Goal: Task Accomplishment & Management: Manage account settings

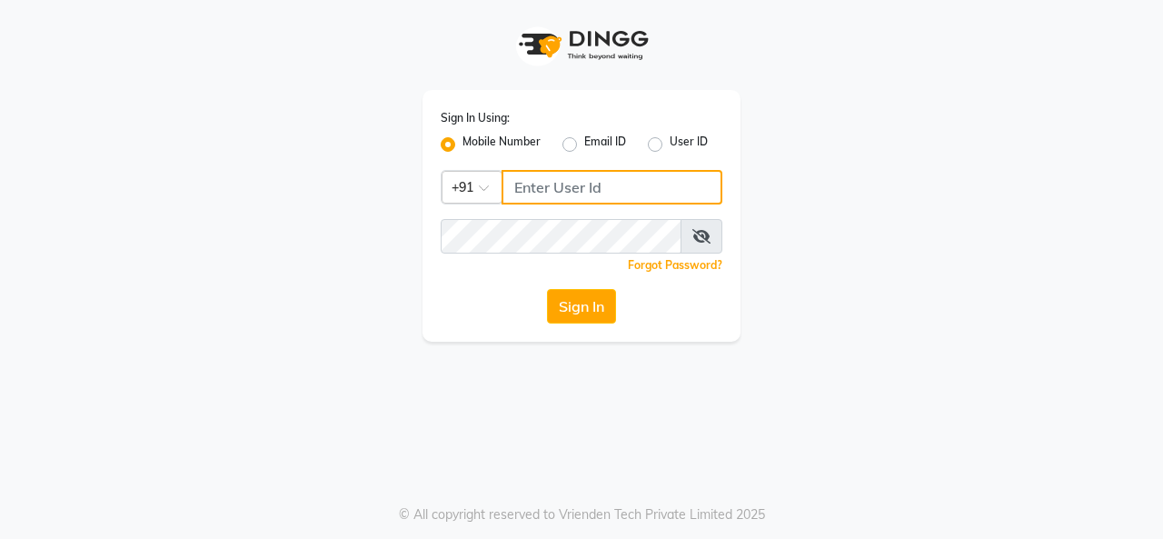
type input "7906888272"
drag, startPoint x: 0, startPoint y: 0, endPoint x: 588, endPoint y: 307, distance: 663.3
click at [588, 307] on button "Sign In" at bounding box center [581, 306] width 69 height 35
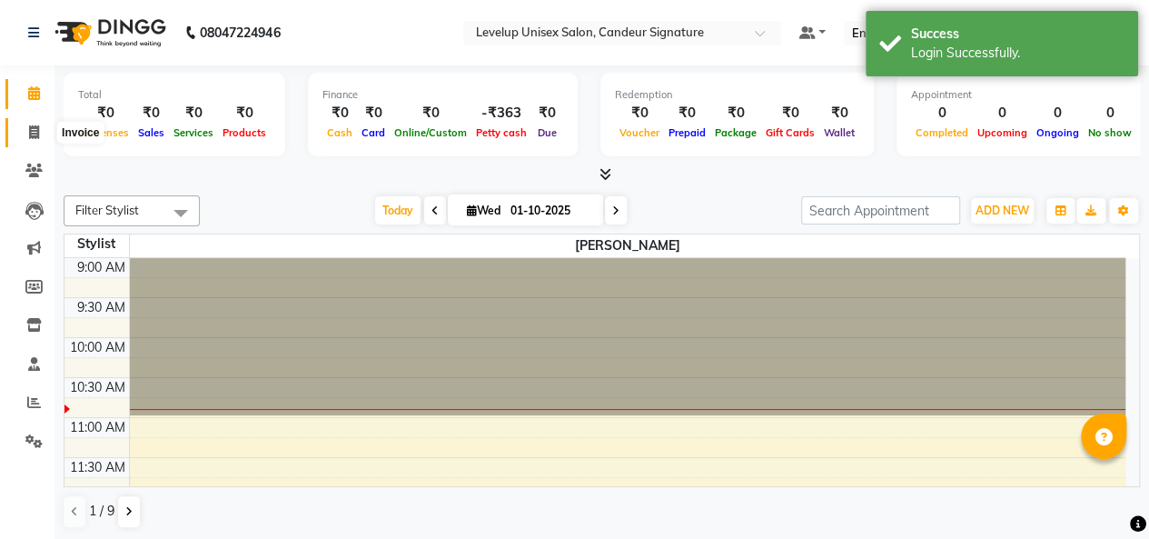
click at [33, 134] on icon at bounding box center [34, 132] width 10 height 14
select select "service"
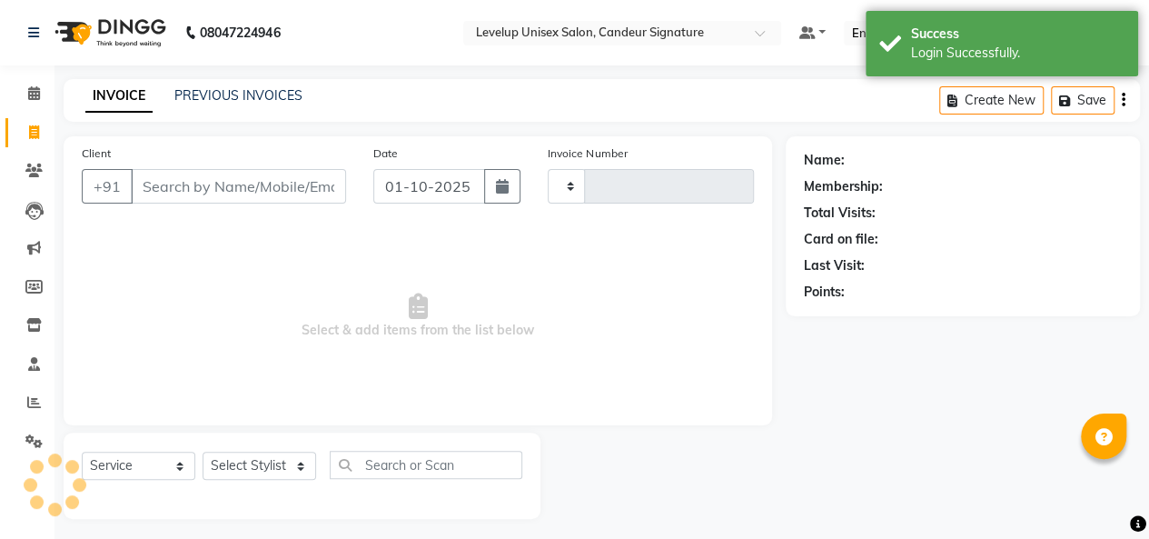
click at [193, 187] on input "Client" at bounding box center [238, 186] width 215 height 35
type input "1890"
select select "7681"
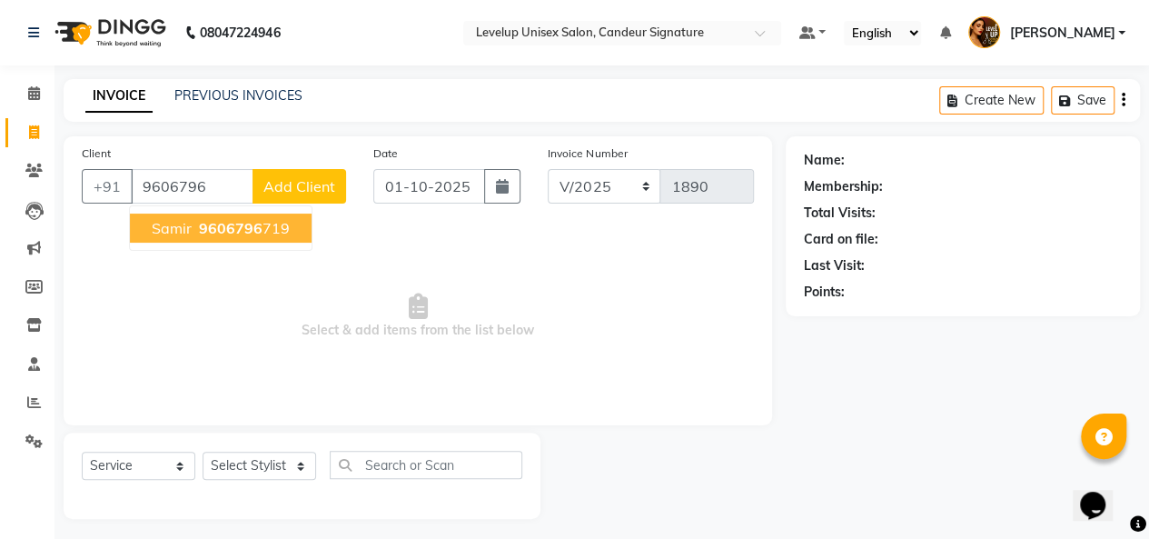
click at [256, 224] on span "9606796" at bounding box center [231, 228] width 64 height 18
type input "9606796719"
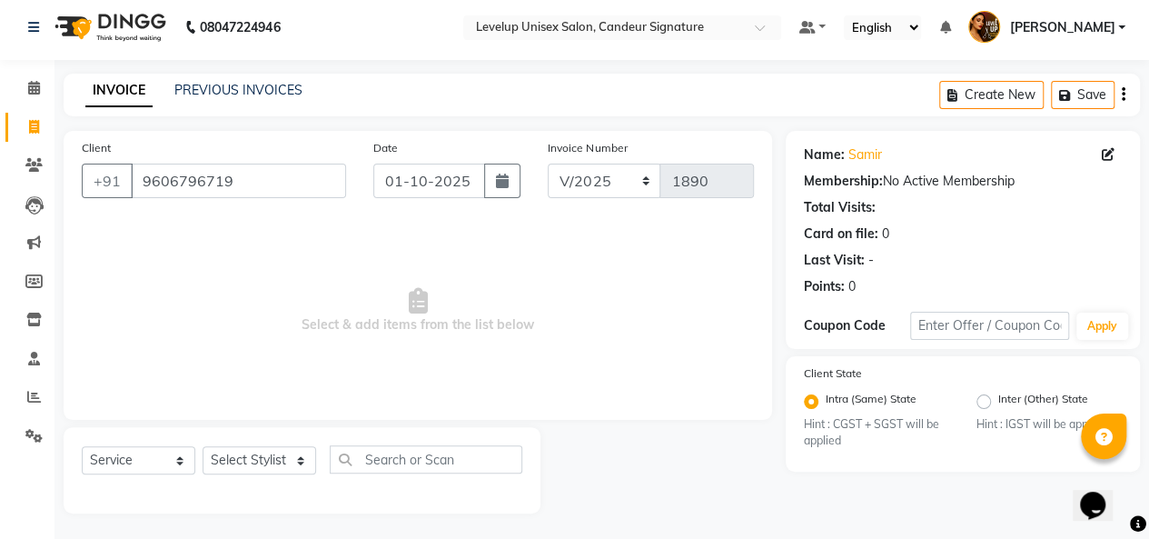
scroll to position [6, 0]
click at [294, 453] on select "Select Stylist [PERSON_NAME] [PERSON_NAME] Furkan [PERSON_NAME] [PERSON_NAME] s…" at bounding box center [260, 459] width 114 height 28
select select "85030"
click at [203, 445] on select "Select Stylist [PERSON_NAME] [PERSON_NAME] Furkan [PERSON_NAME] [PERSON_NAME] s…" at bounding box center [260, 459] width 114 height 28
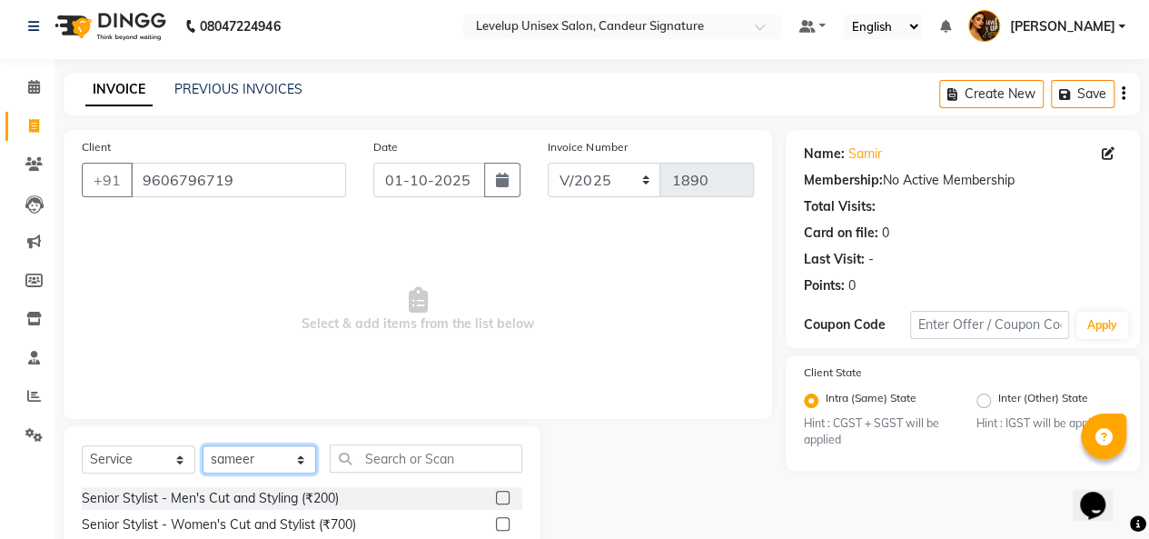
scroll to position [188, 0]
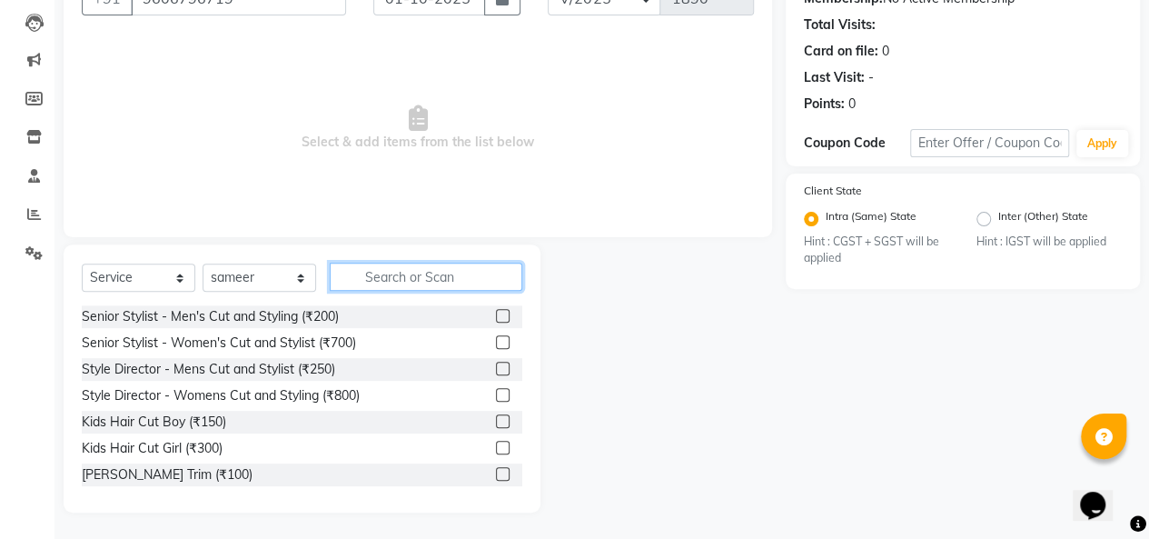
click at [453, 273] on input "text" at bounding box center [426, 277] width 193 height 28
click at [496, 312] on label at bounding box center [503, 316] width 14 height 14
click at [496, 312] on input "checkbox" at bounding box center [502, 317] width 12 height 12
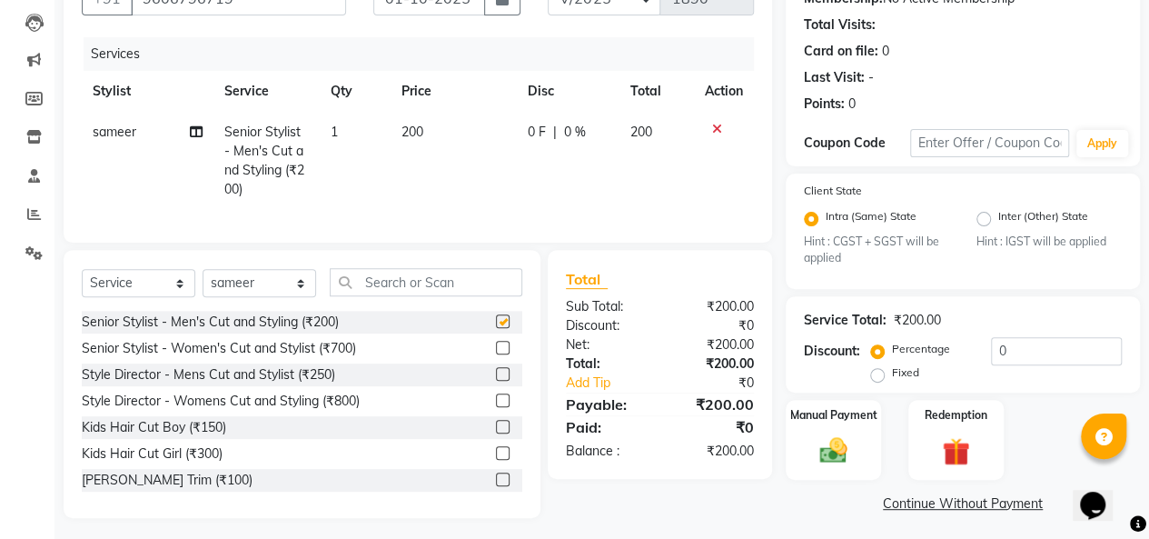
checkbox input "false"
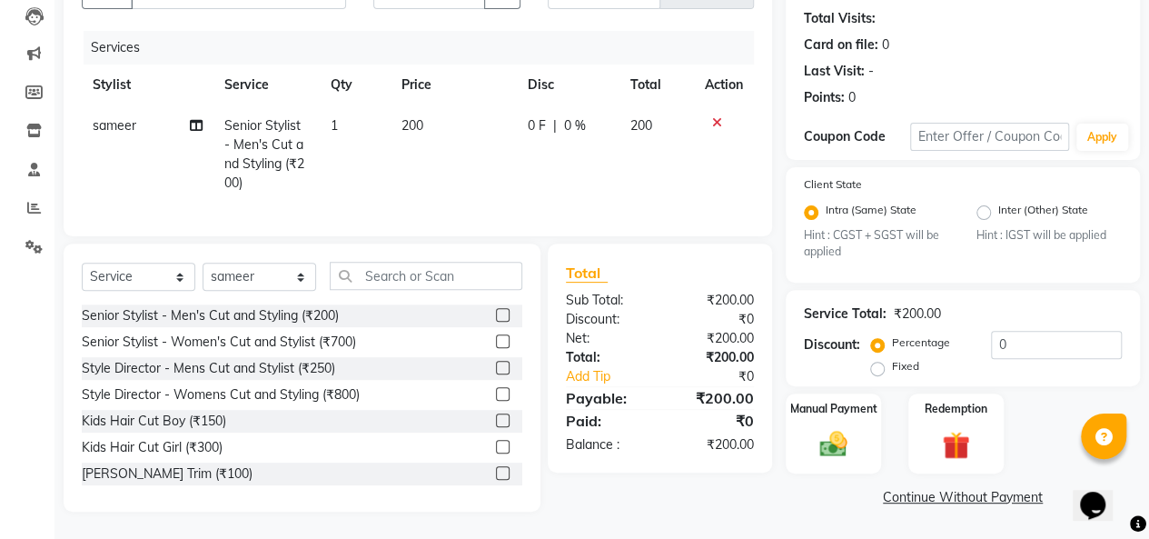
scroll to position [207, 0]
click at [997, 488] on link "Continue Without Payment" at bounding box center [963, 497] width 347 height 19
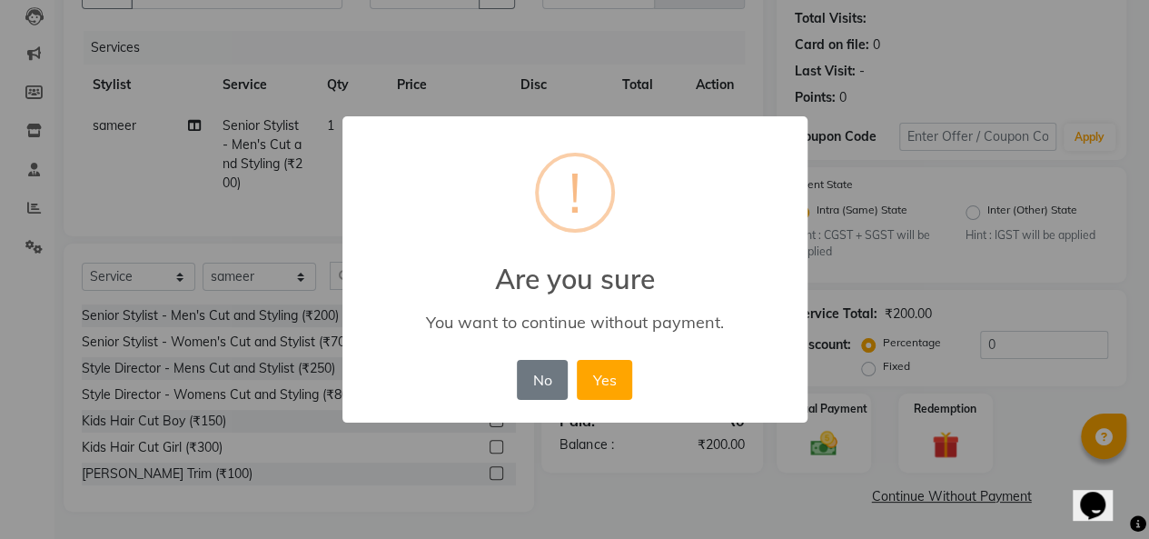
scroll to position [193, 0]
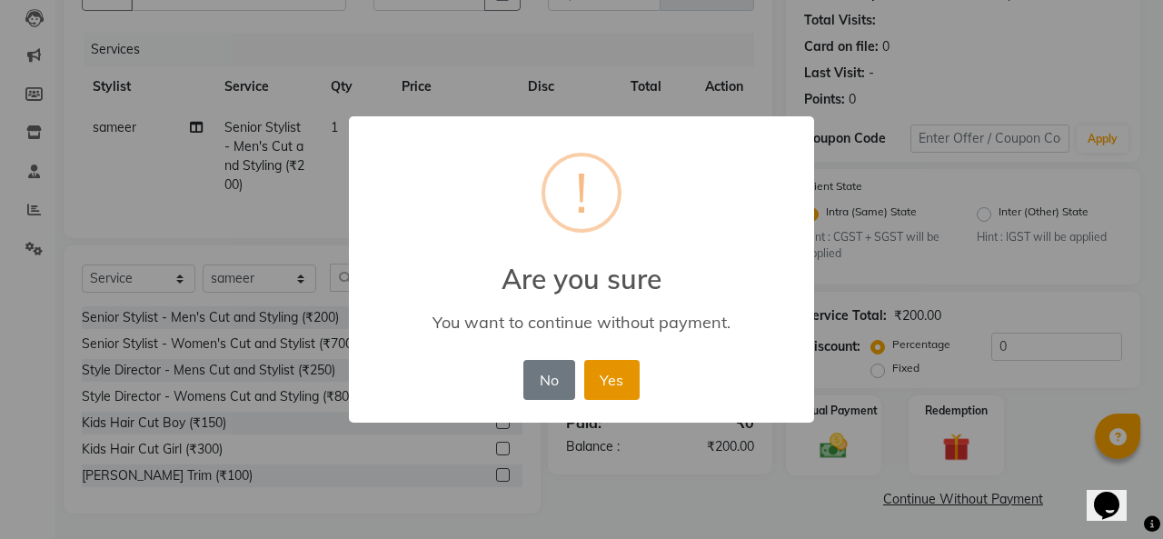
click at [621, 378] on button "Yes" at bounding box center [611, 380] width 55 height 40
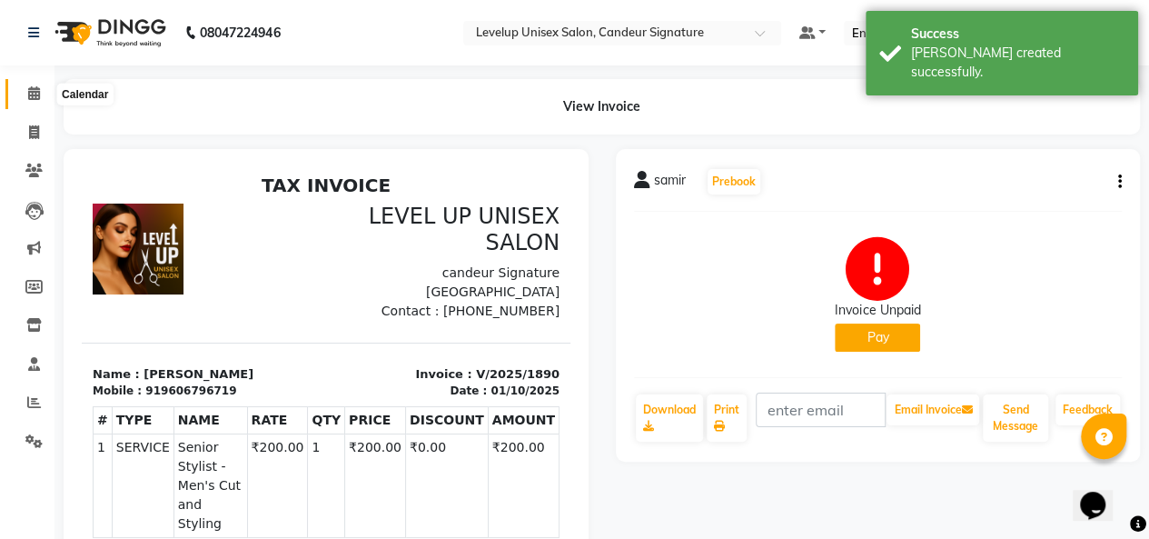
click at [38, 102] on span at bounding box center [34, 94] width 32 height 21
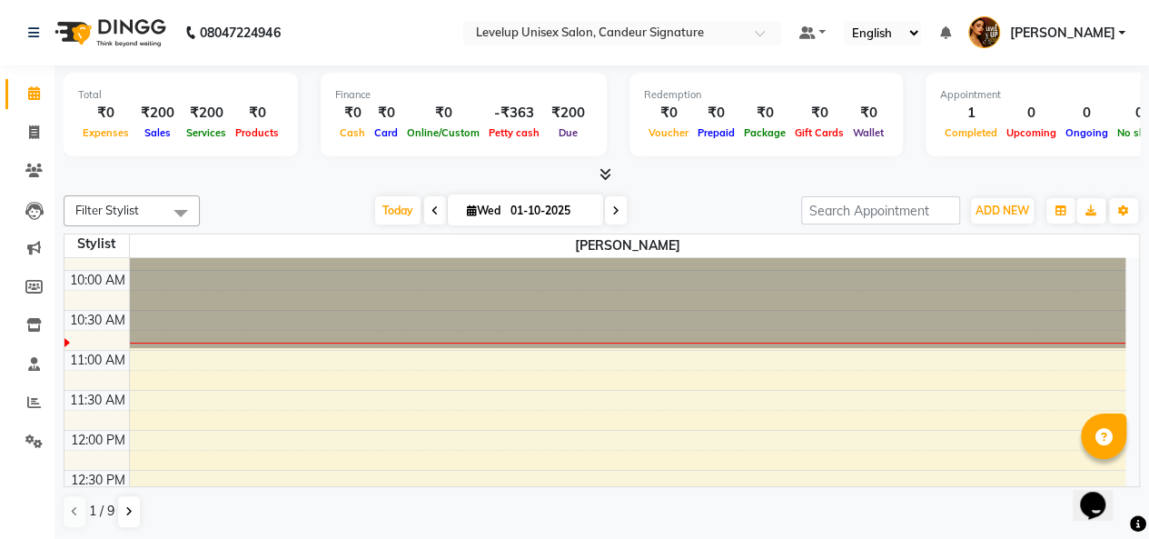
scroll to position [273, 0]
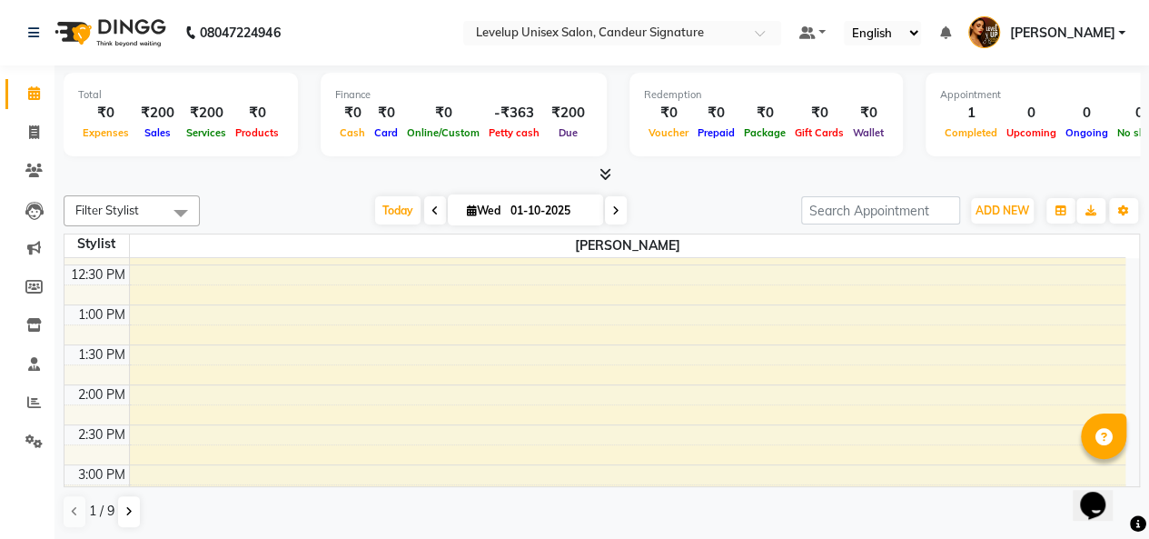
click at [104, 386] on div "2:00 PM" at bounding box center [102, 394] width 55 height 19
click at [114, 386] on div "2:00 PM" at bounding box center [102, 394] width 55 height 19
click at [147, 381] on div "9:00 AM 9:30 AM 10:00 AM 10:30 AM 11:00 AM 11:30 AM 12:00 PM 12:30 PM 1:00 PM 1…" at bounding box center [595, 504] width 1061 height 1039
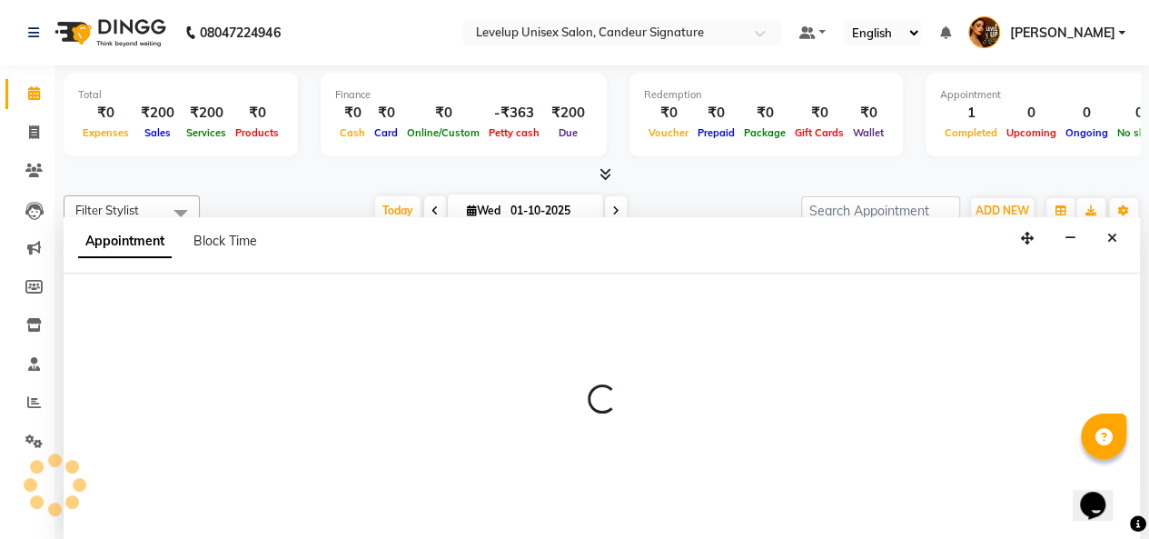
select select "68129"
select select "tentative"
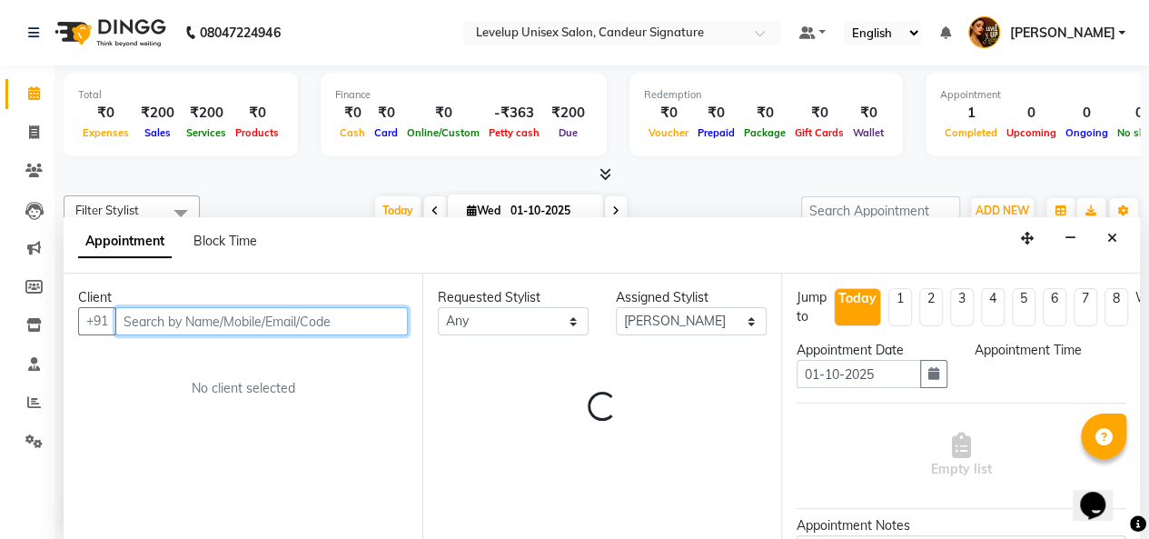
select select "840"
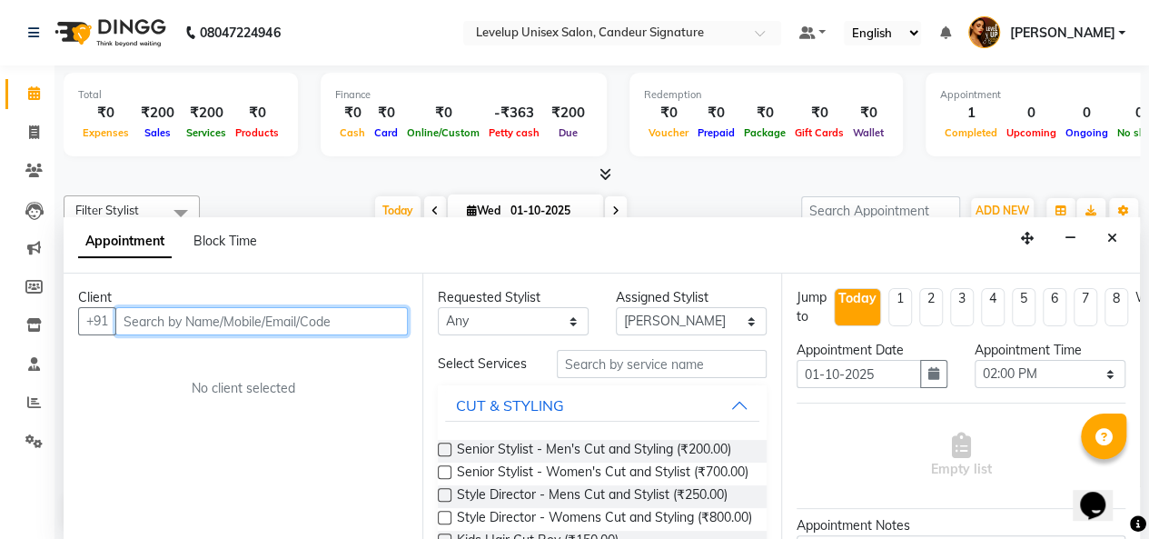
click at [237, 313] on input "text" at bounding box center [261, 321] width 293 height 28
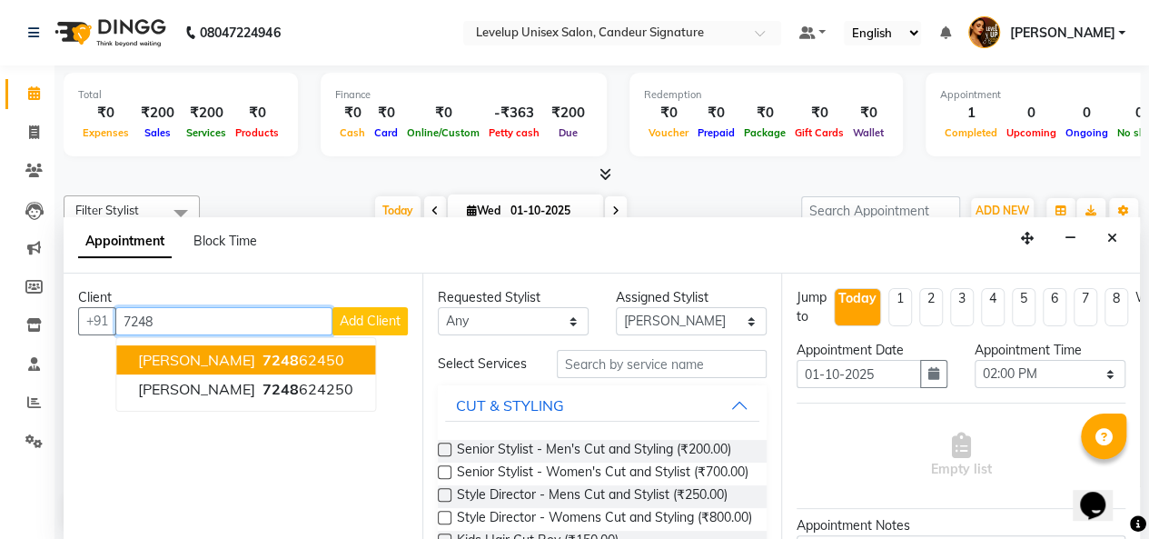
click at [259, 353] on ngb-highlight "7248 62450" at bounding box center [301, 360] width 85 height 18
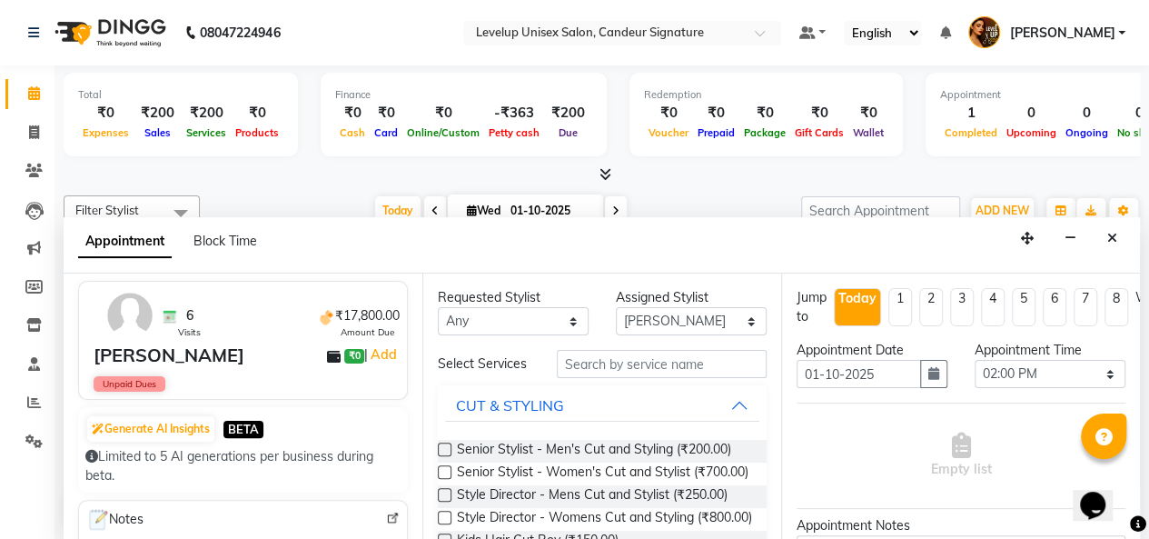
scroll to position [0, 0]
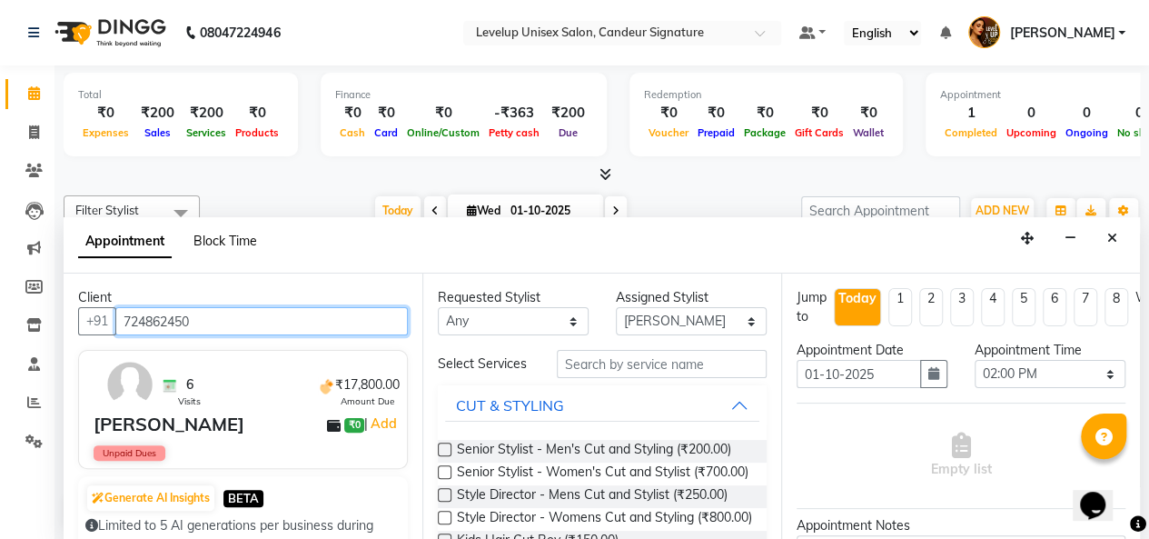
type input "724862450"
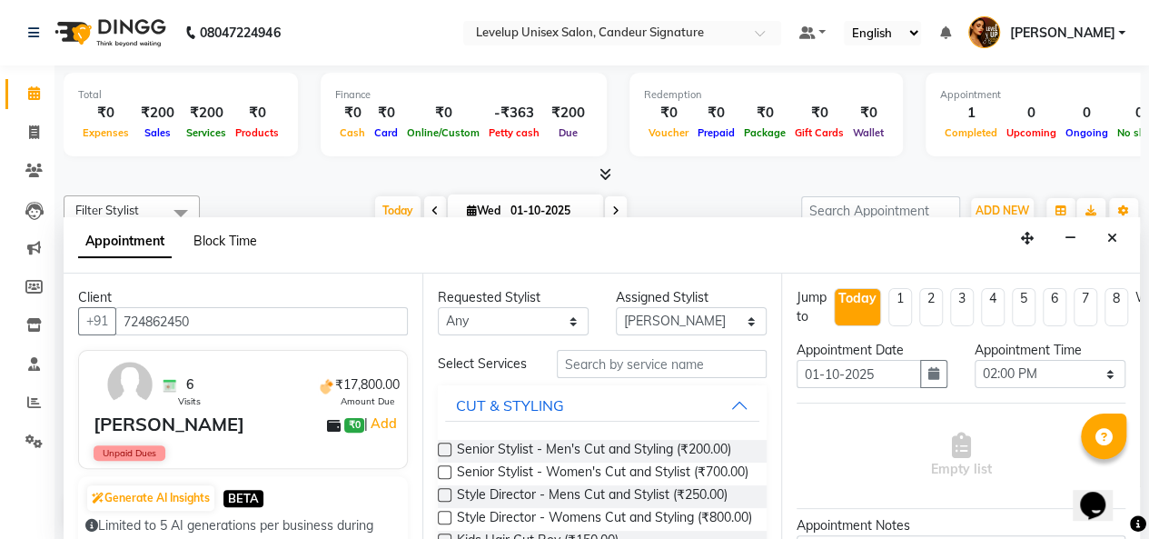
click at [236, 239] on span "Block Time" at bounding box center [226, 241] width 64 height 16
select select "68129"
select select "840"
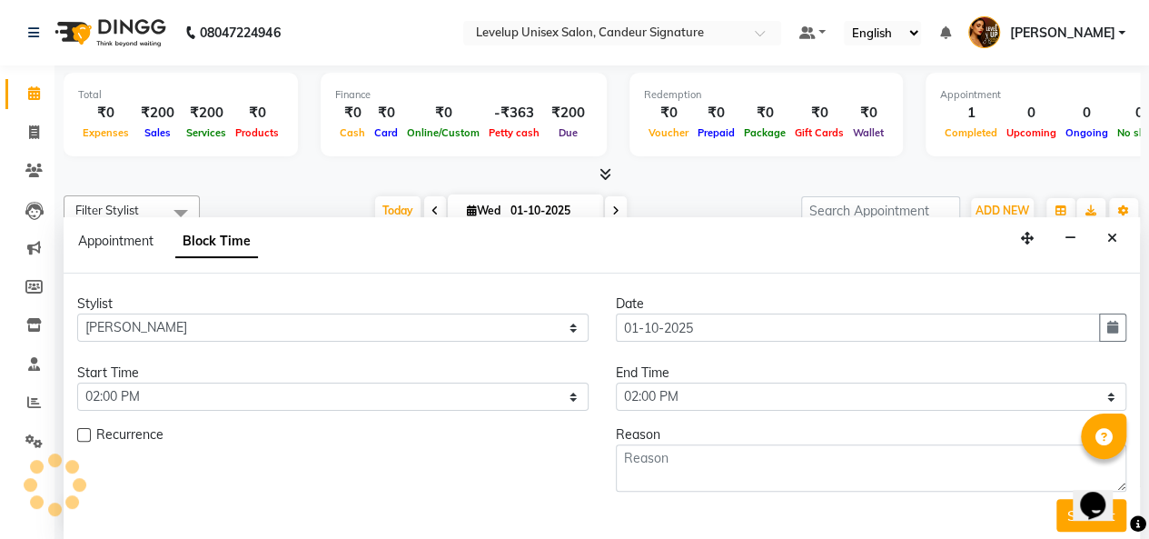
scroll to position [80, 0]
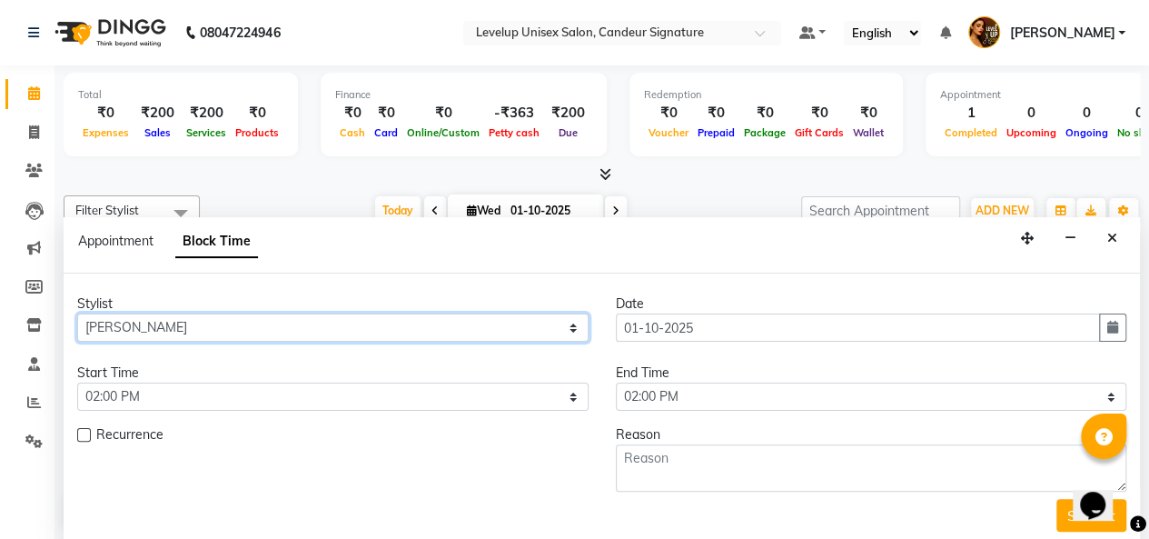
click at [241, 319] on select "Select [PERSON_NAME] [PERSON_NAME] [PERSON_NAME] sameer [PERSON_NAME]" at bounding box center [333, 327] width 512 height 28
select select "84608"
click at [77, 313] on select "Select [PERSON_NAME] [PERSON_NAME] [PERSON_NAME] sameer [PERSON_NAME]" at bounding box center [333, 327] width 512 height 28
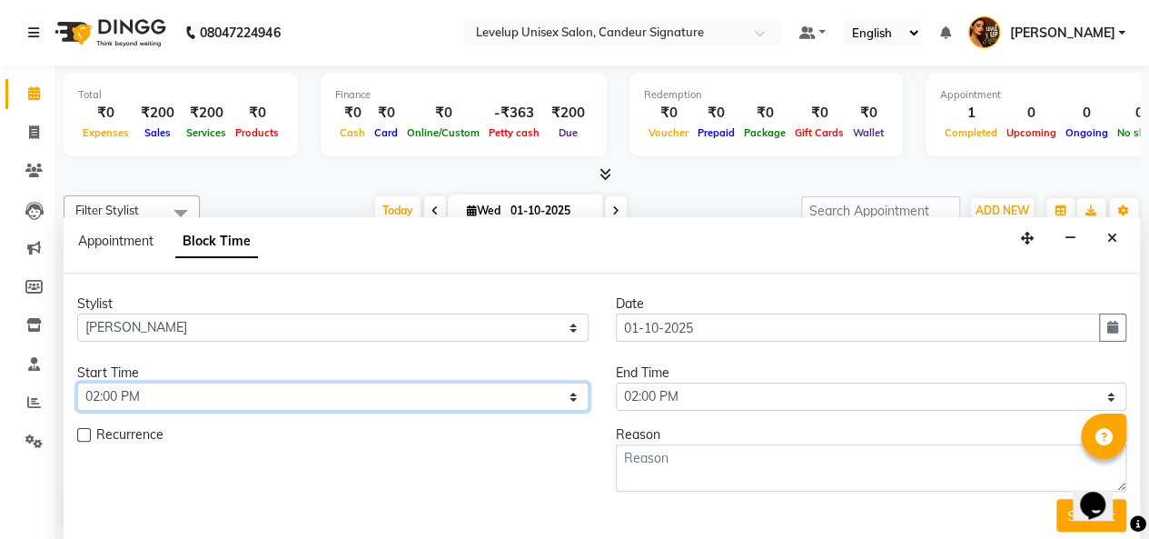
click at [160, 390] on select "Select 10:00 AM 10:30 AM 11:00 AM 11:30 AM 12:00 PM 12:30 PM 01:00 PM 01:30 PM …" at bounding box center [333, 397] width 512 height 28
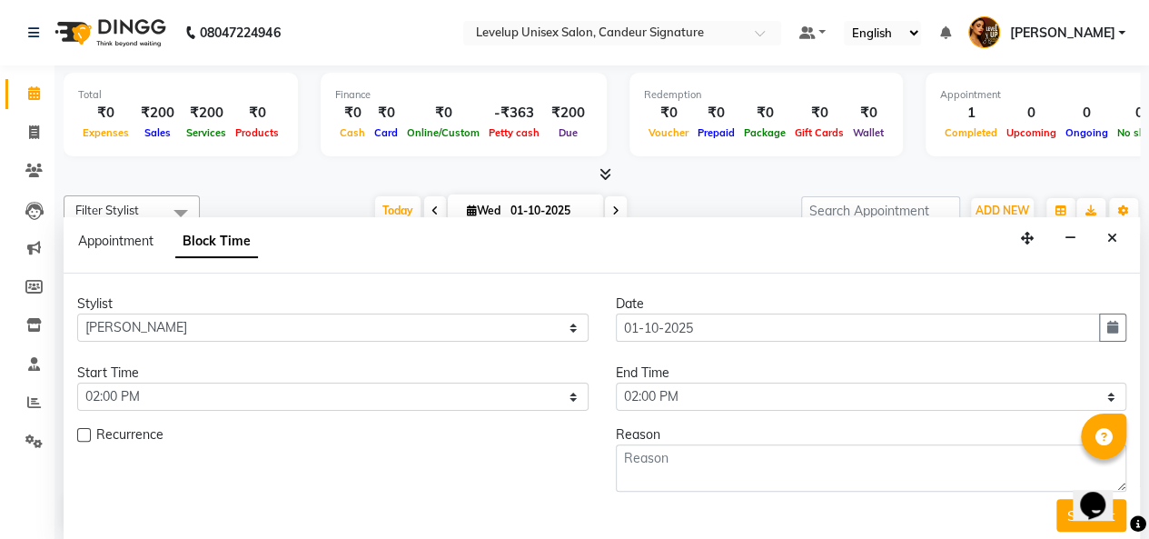
click at [156, 437] on span "Recurrence" at bounding box center [129, 436] width 67 height 23
click at [84, 434] on label at bounding box center [84, 435] width 14 height 14
click at [84, 434] on input "checkbox" at bounding box center [83, 437] width 12 height 12
click at [89, 433] on label at bounding box center [84, 435] width 14 height 14
click at [89, 433] on input "checkbox" at bounding box center [83, 437] width 12 height 12
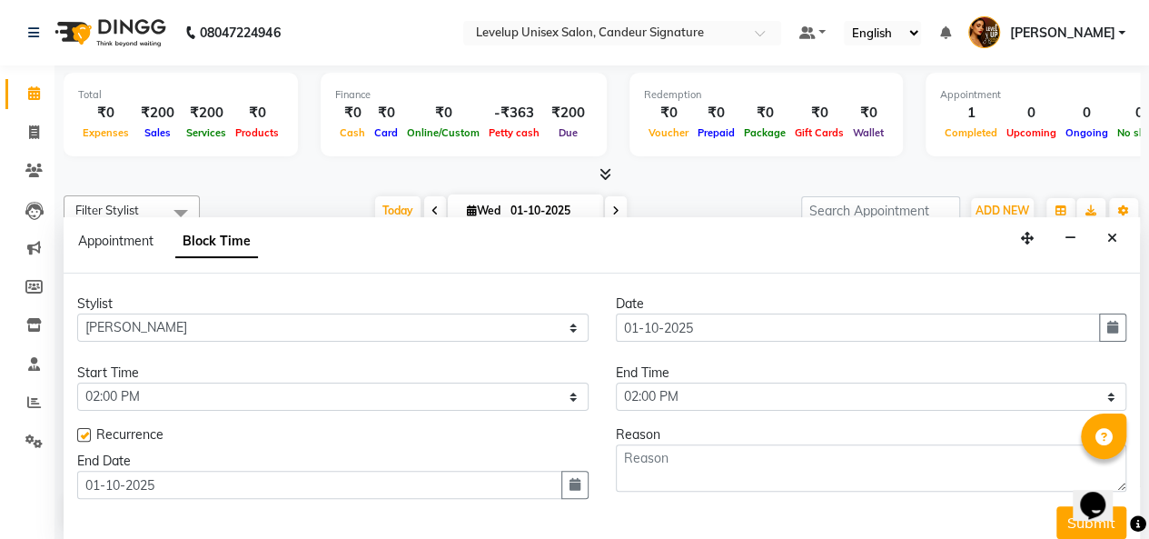
checkbox input "false"
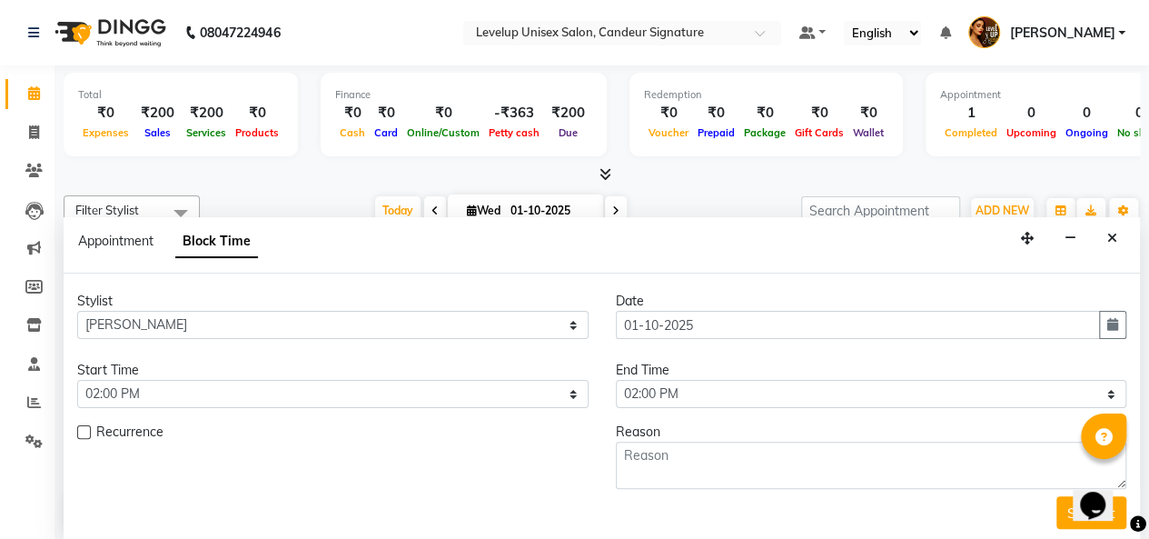
scroll to position [4, 0]
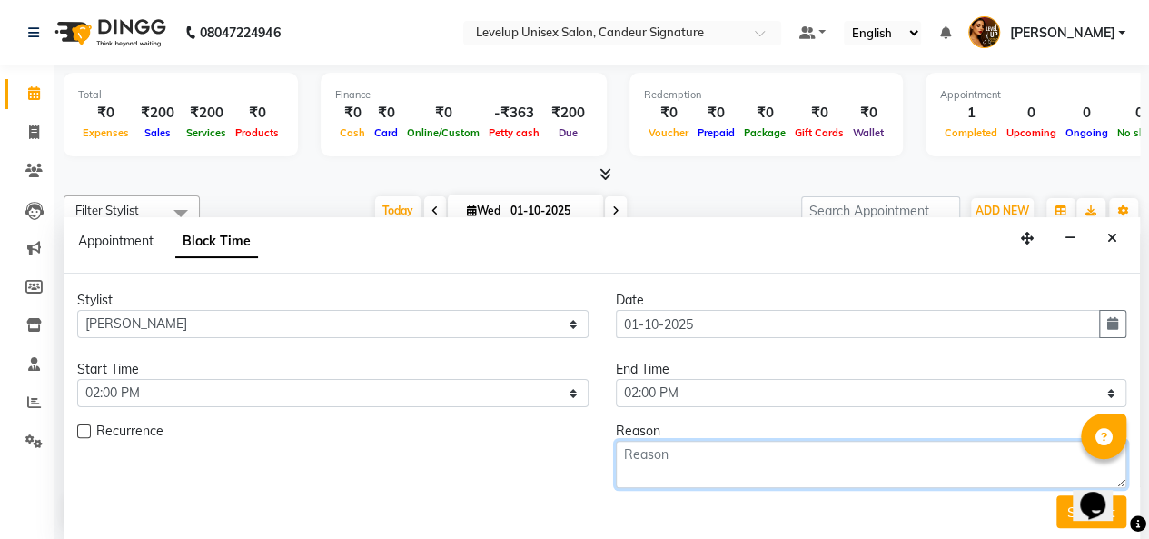
click at [681, 459] on textarea at bounding box center [872, 464] width 512 height 47
click at [681, 462] on textarea at bounding box center [872, 464] width 512 height 47
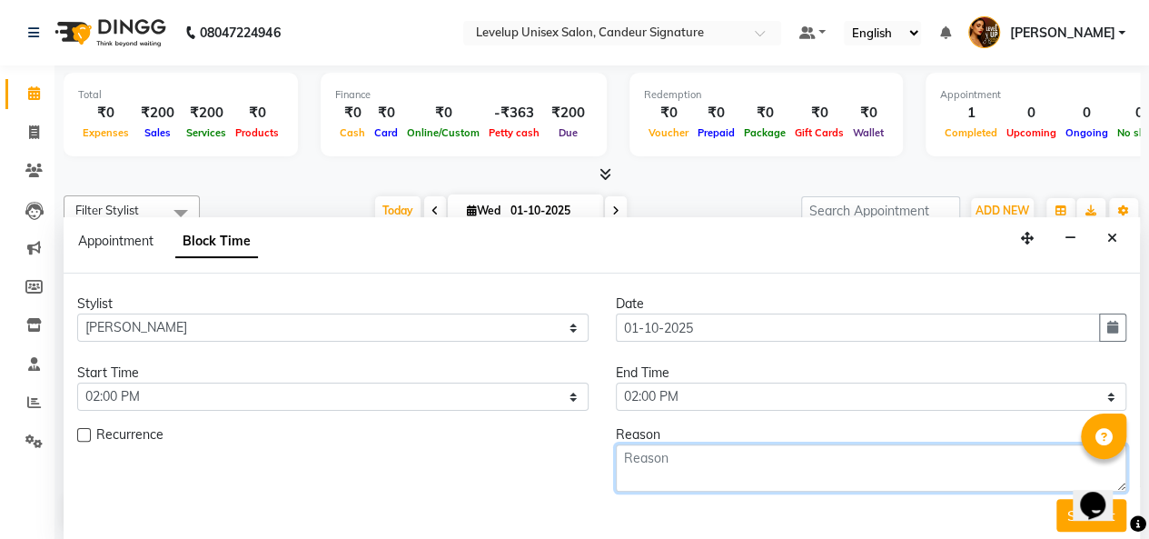
scroll to position [0, 0]
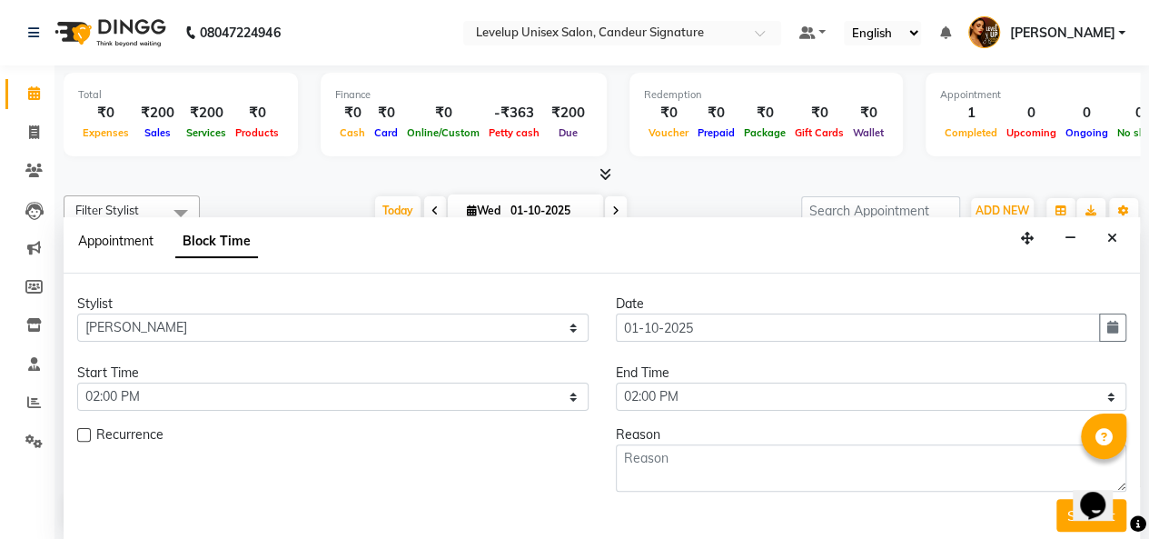
click at [138, 242] on span "Appointment" at bounding box center [115, 241] width 75 height 16
select select "tentative"
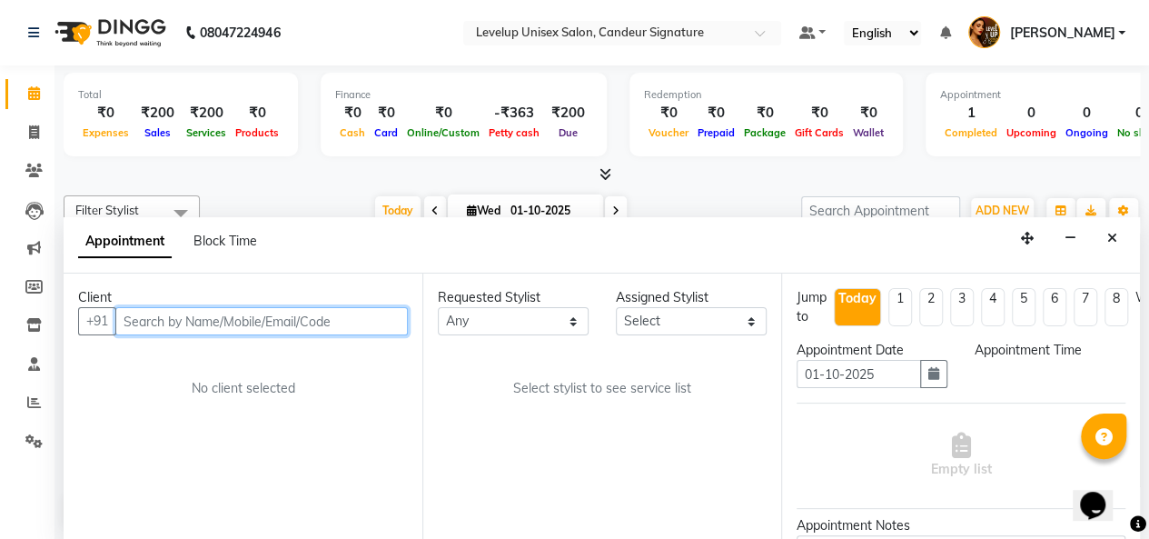
click at [234, 317] on input "text" at bounding box center [261, 321] width 293 height 28
click at [229, 320] on input "text" at bounding box center [261, 321] width 293 height 28
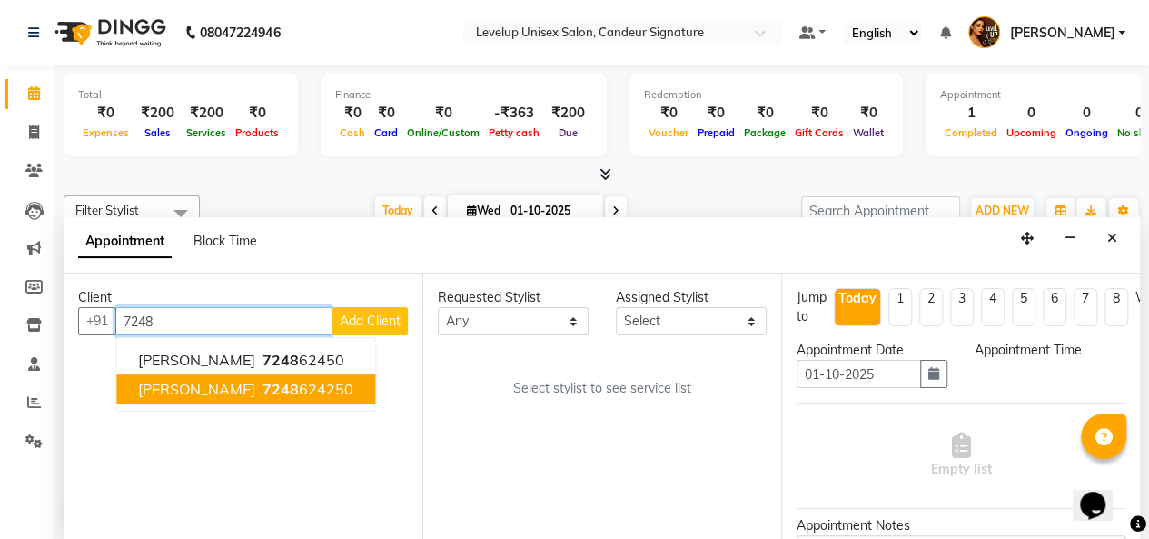
click at [156, 381] on span "[PERSON_NAME]" at bounding box center [196, 389] width 117 height 18
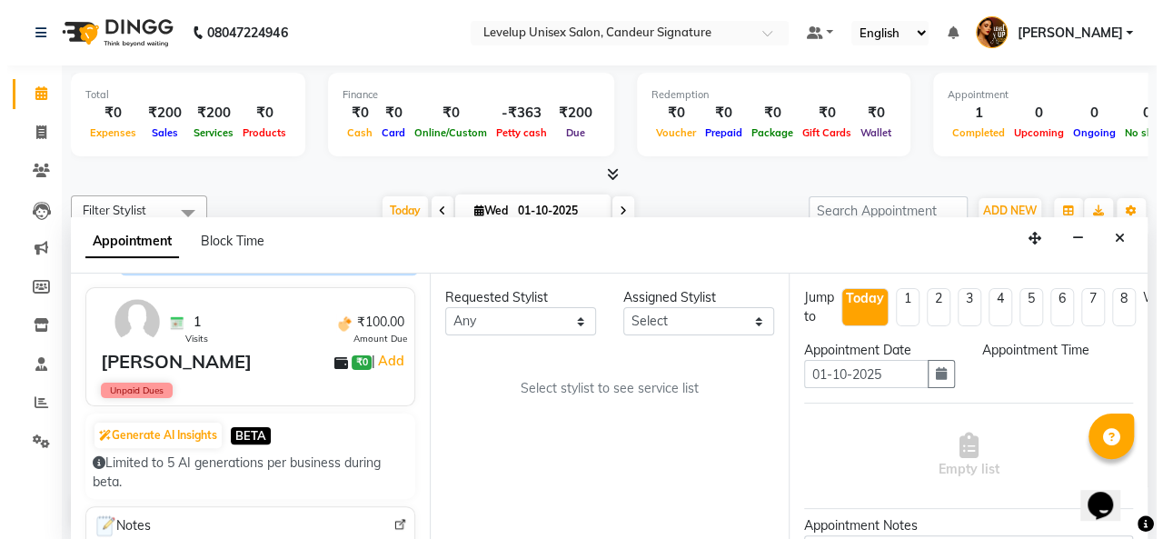
scroll to position [91, 0]
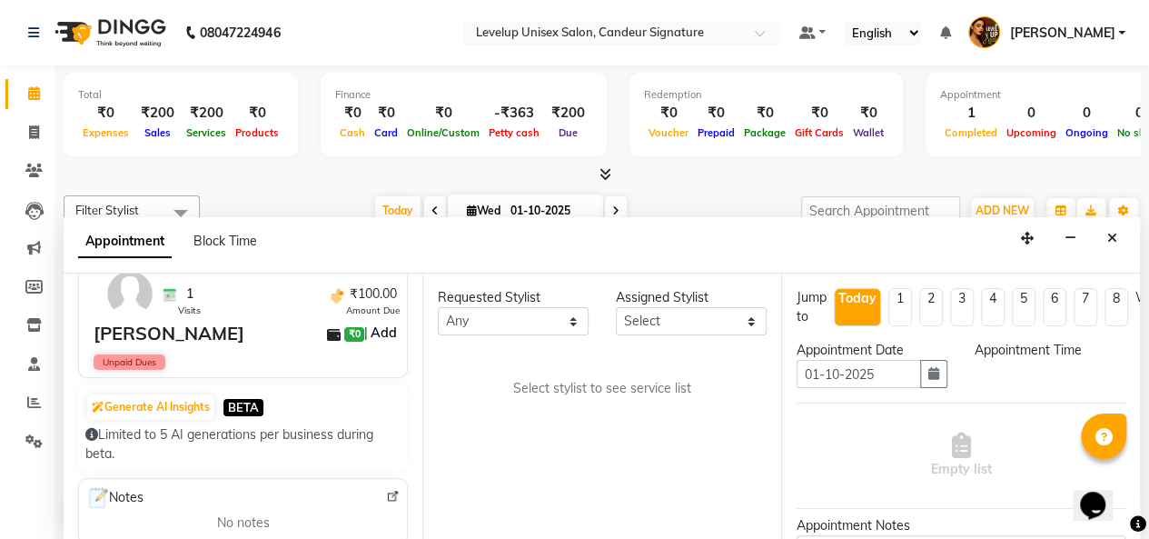
type input "7248624250"
click at [368, 328] on link "Add" at bounding box center [384, 333] width 32 height 22
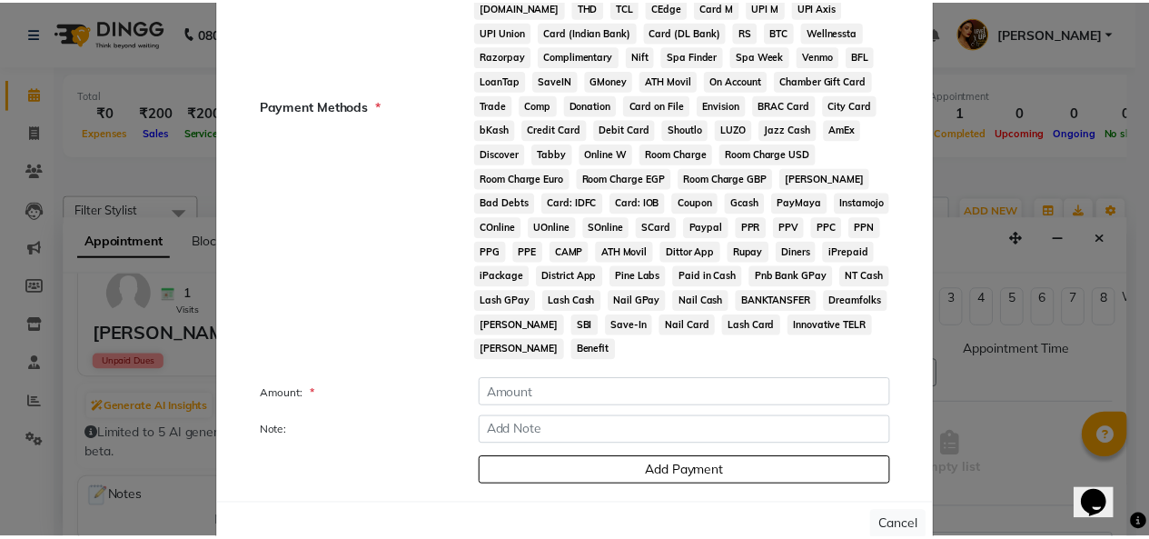
scroll to position [248, 0]
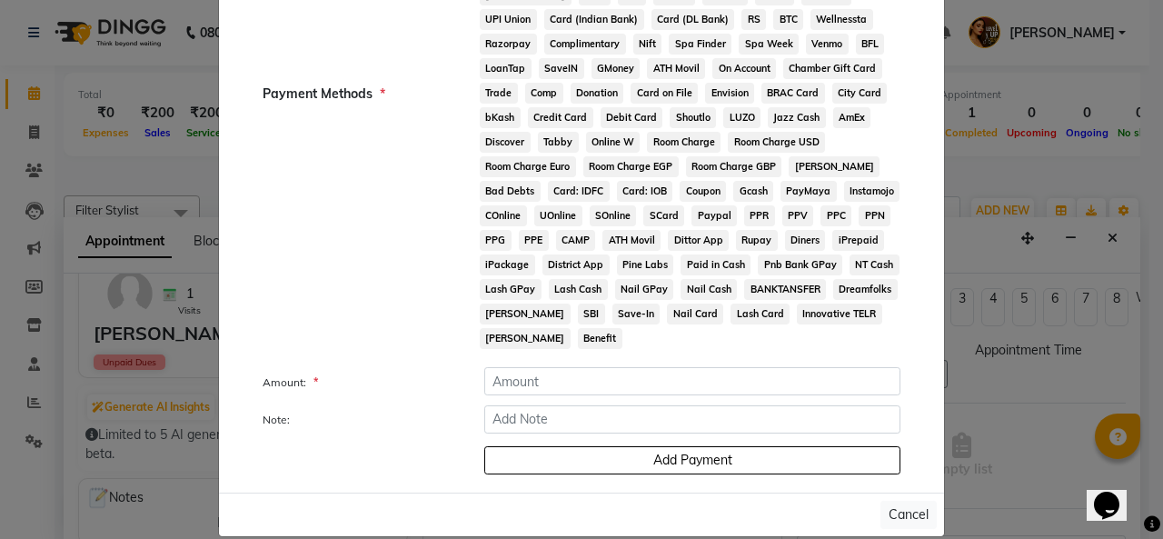
click at [36, 144] on ngb-modal-window "Add Money × Payment Methods * CASH CARD ONLINE CUSTOM GPay PayTM PhonePe UPI Ne…" at bounding box center [581, 269] width 1163 height 539
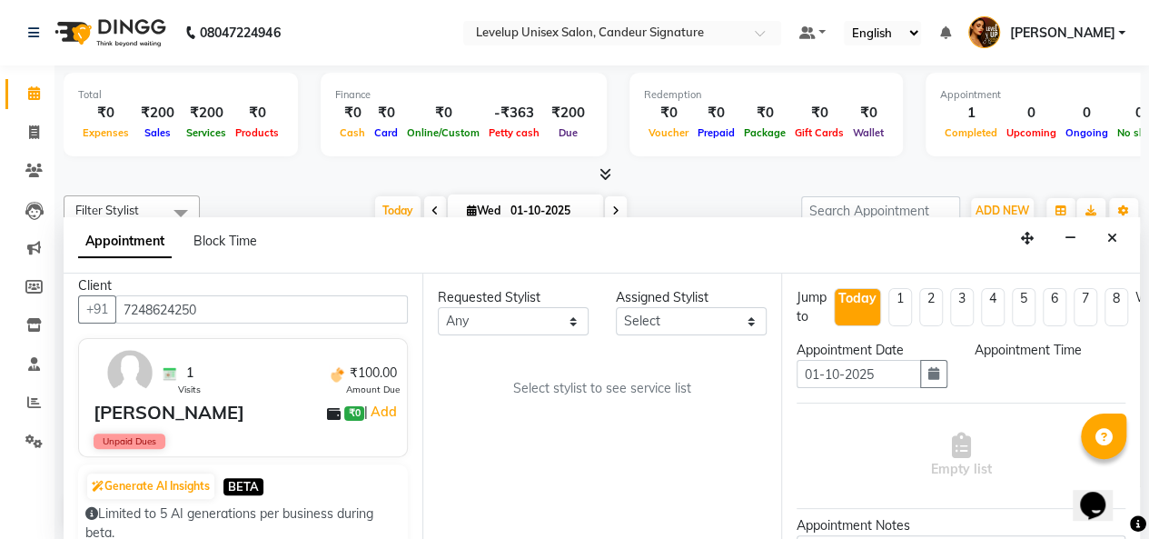
scroll to position [0, 0]
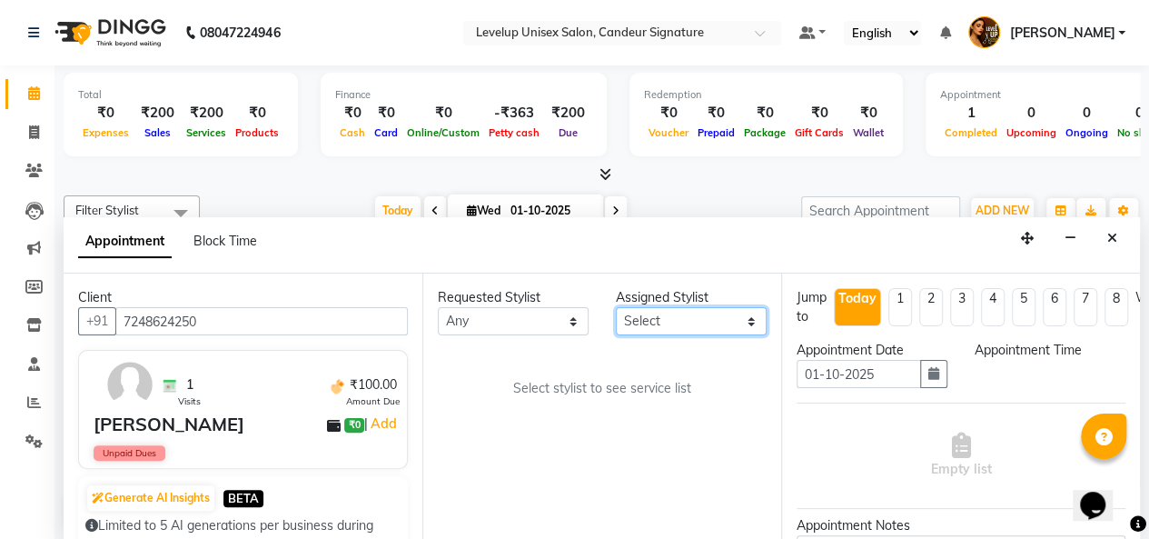
click at [687, 320] on select "Select [PERSON_NAME] [PERSON_NAME] [PERSON_NAME] sameer [PERSON_NAME]" at bounding box center [691, 321] width 151 height 28
click at [512, 304] on div "Requested Stylist" at bounding box center [513, 297] width 151 height 19
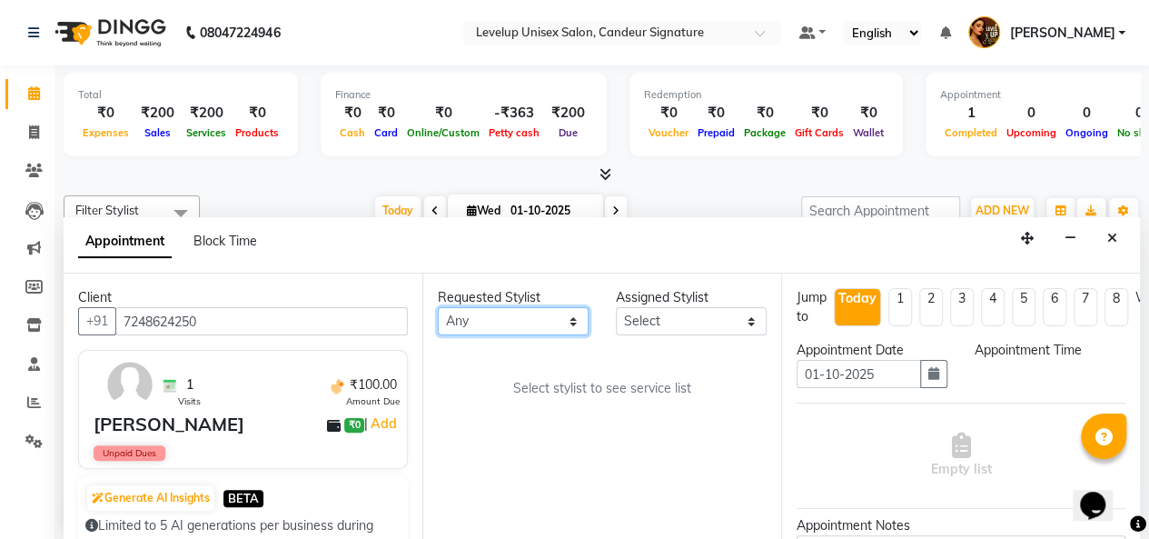
click at [513, 321] on select "Any [PERSON_NAME] [PERSON_NAME] [PERSON_NAME] sameer [PERSON_NAME]" at bounding box center [513, 321] width 151 height 28
select select "84608"
click at [438, 307] on select "Any [PERSON_NAME] [PERSON_NAME] [PERSON_NAME] sameer [PERSON_NAME]" at bounding box center [513, 321] width 151 height 28
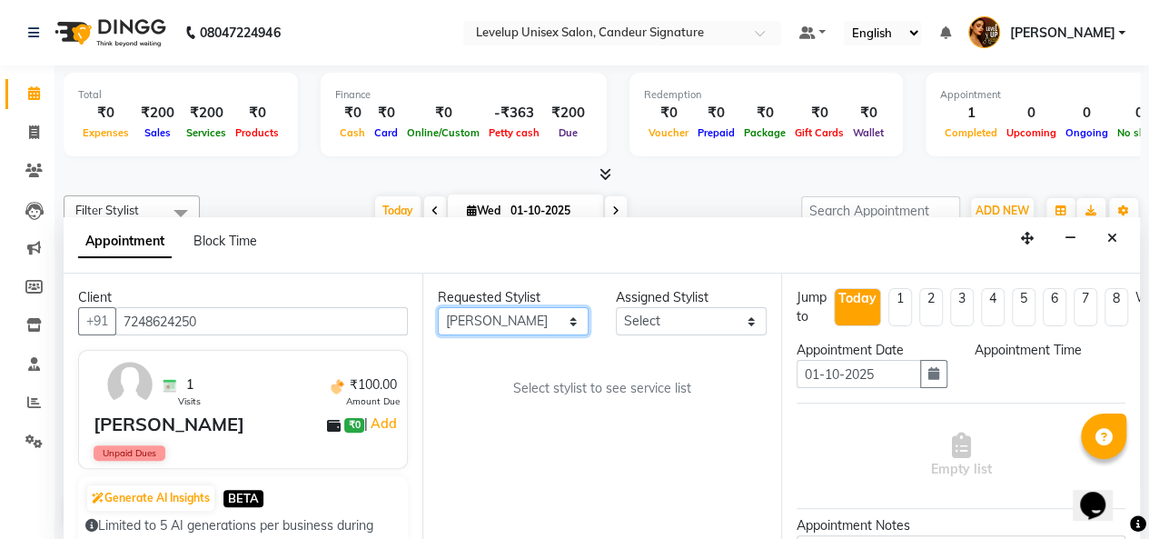
select select "84608"
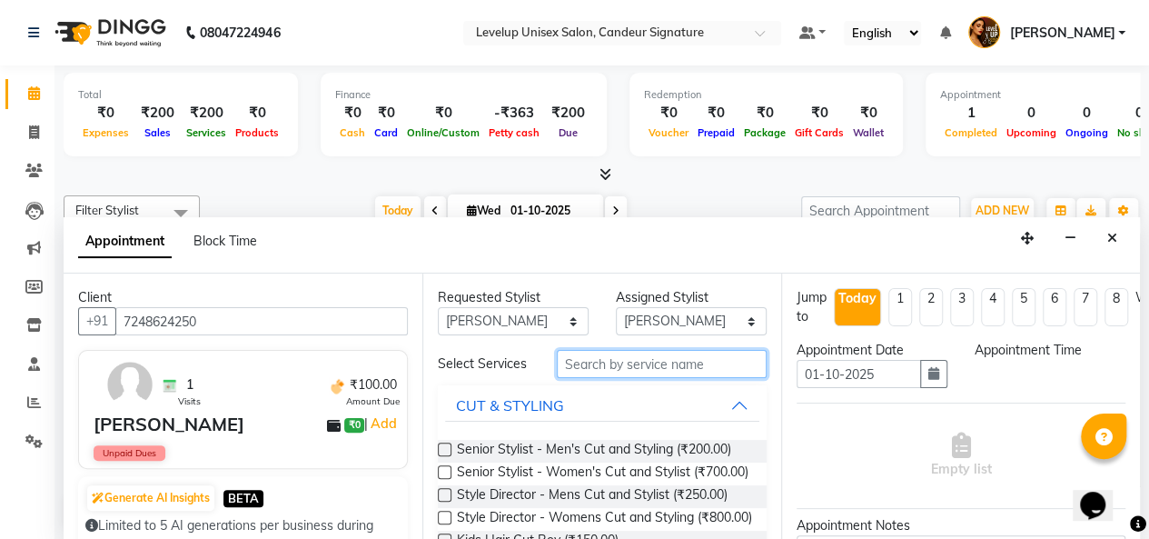
click at [572, 369] on input "text" at bounding box center [662, 364] width 210 height 28
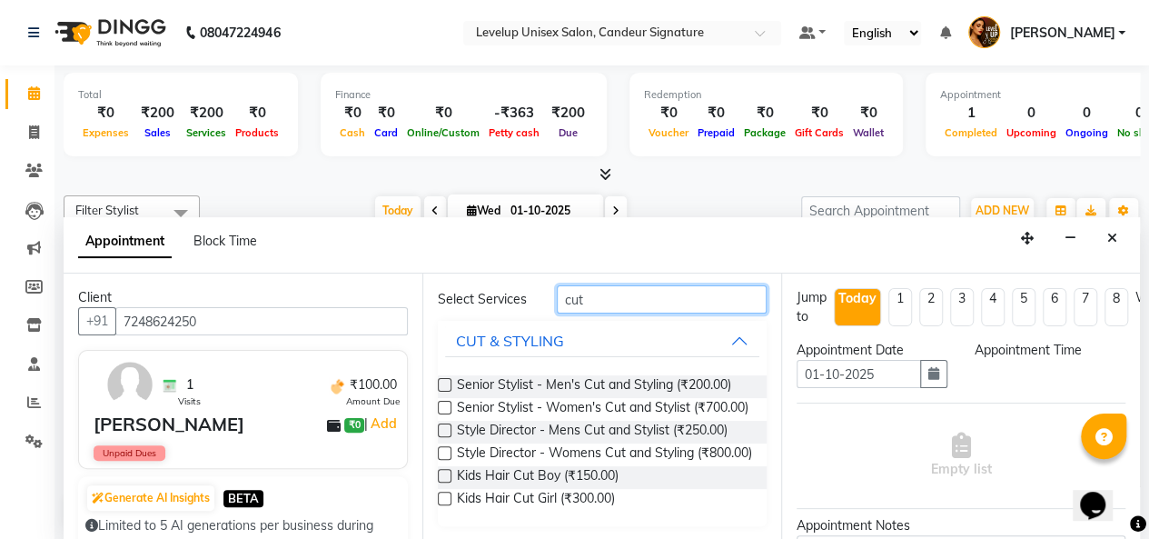
type input "cut"
click at [445, 401] on label at bounding box center [445, 408] width 14 height 14
click at [445, 403] on input "checkbox" at bounding box center [444, 409] width 12 height 12
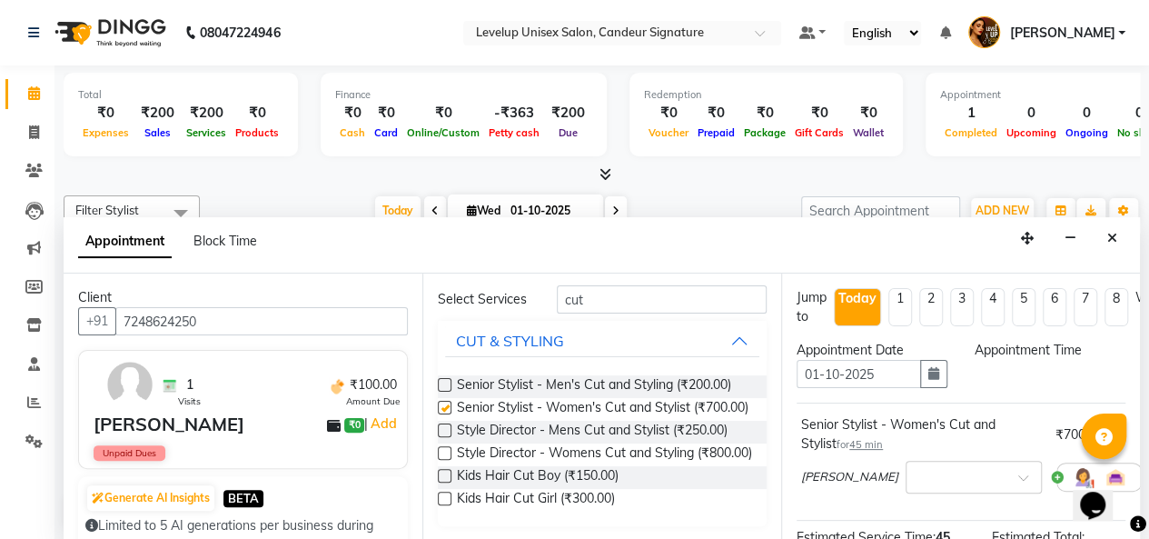
checkbox input "false"
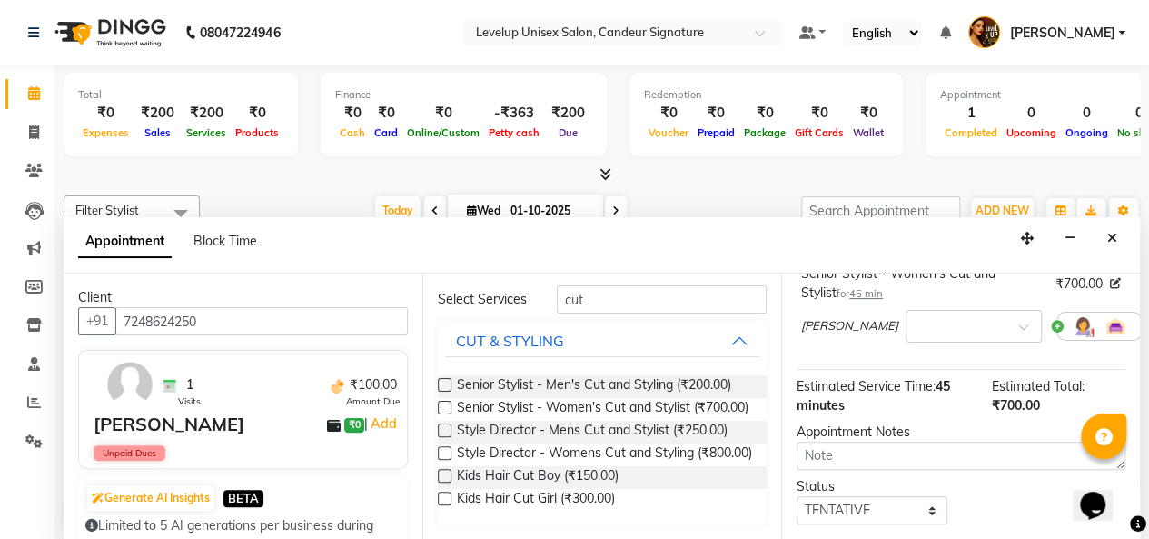
scroll to position [0, 0]
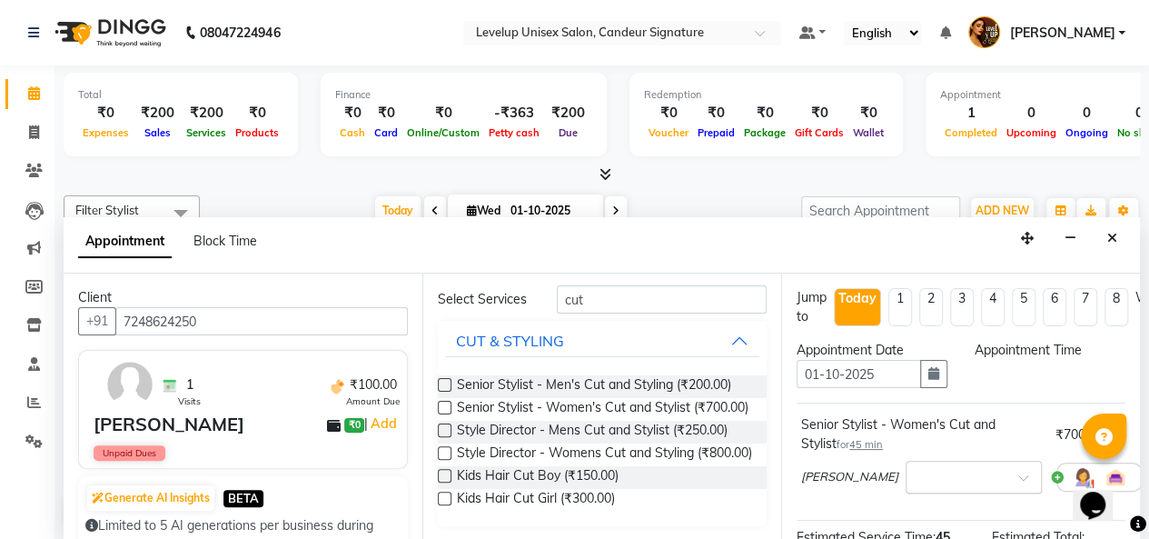
click at [916, 467] on input "text" at bounding box center [956, 475] width 80 height 19
click at [916, 473] on input "text" at bounding box center [956, 475] width 80 height 19
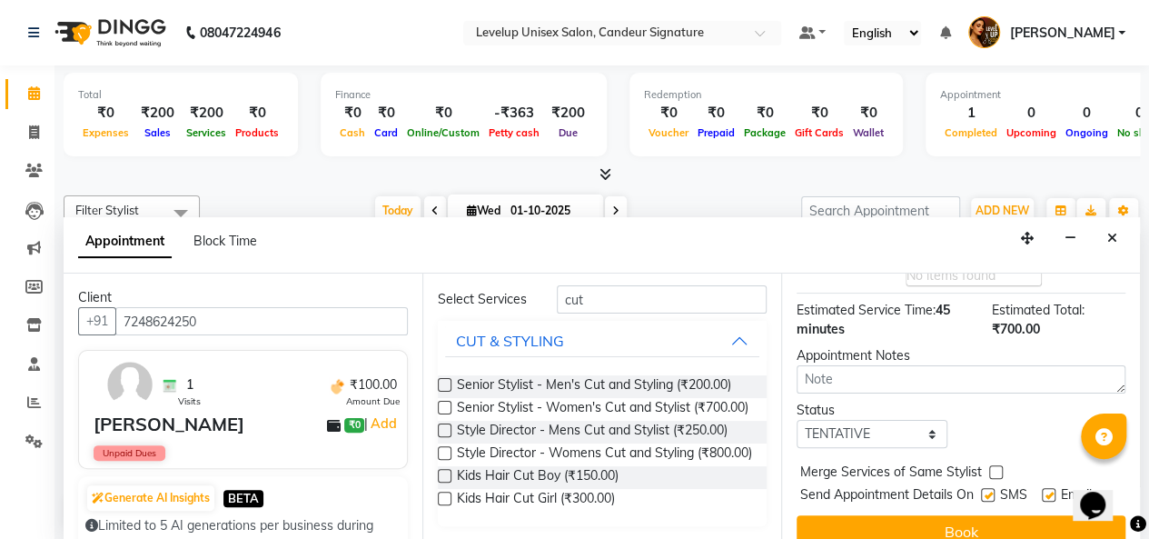
scroll to position [262, 0]
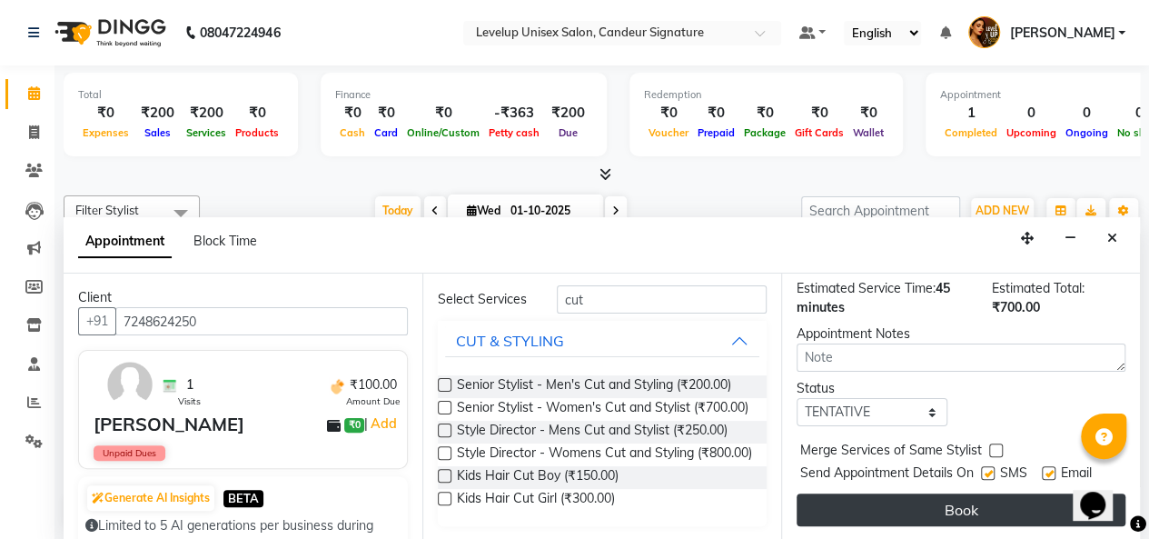
click at [938, 497] on button "Book" at bounding box center [961, 509] width 329 height 33
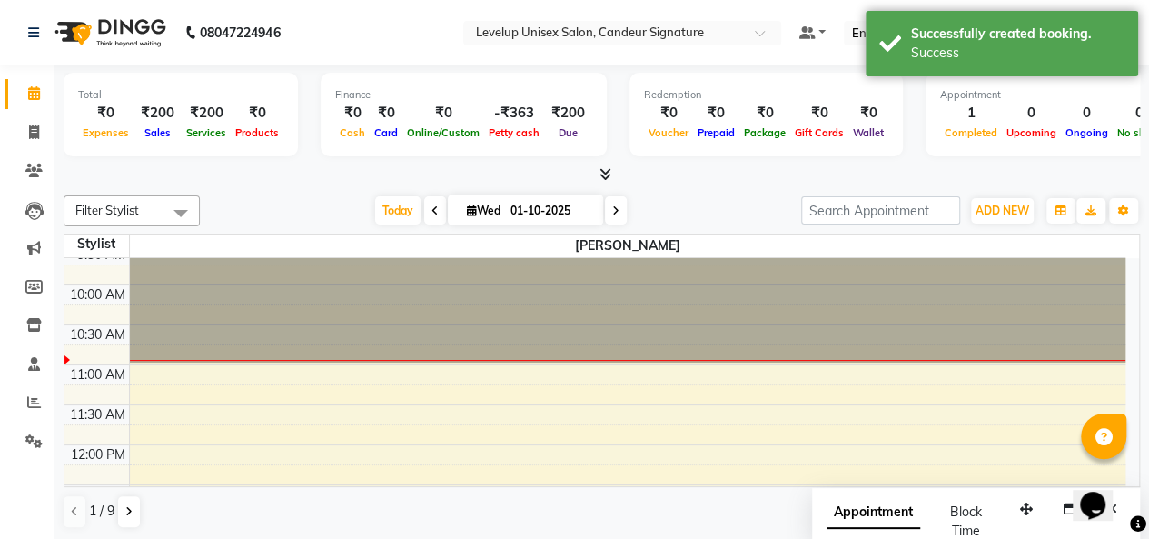
scroll to position [91, 0]
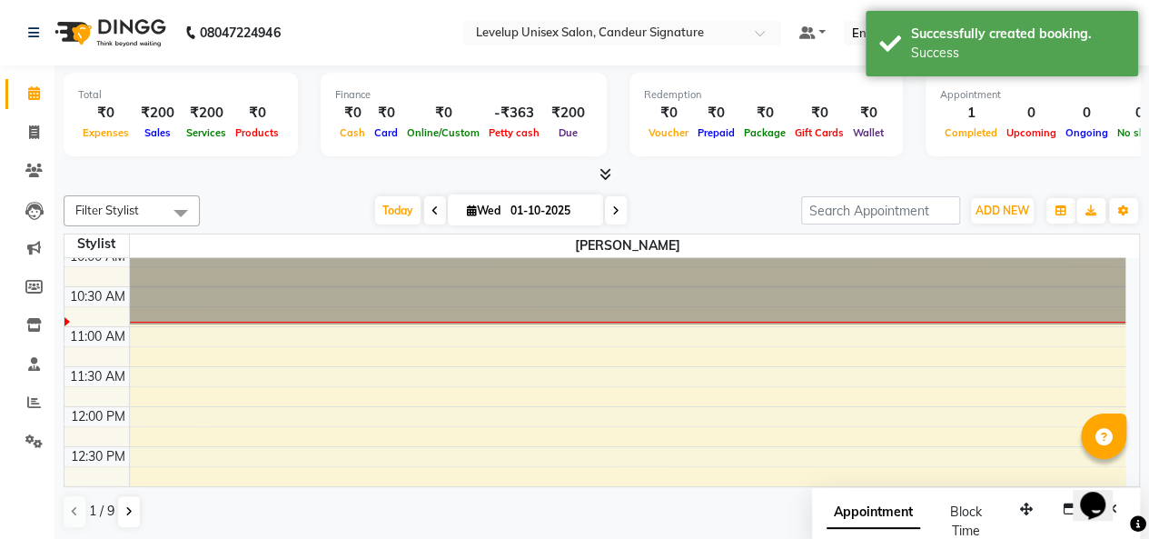
click at [94, 330] on div "11:00 AM" at bounding box center [97, 336] width 63 height 19
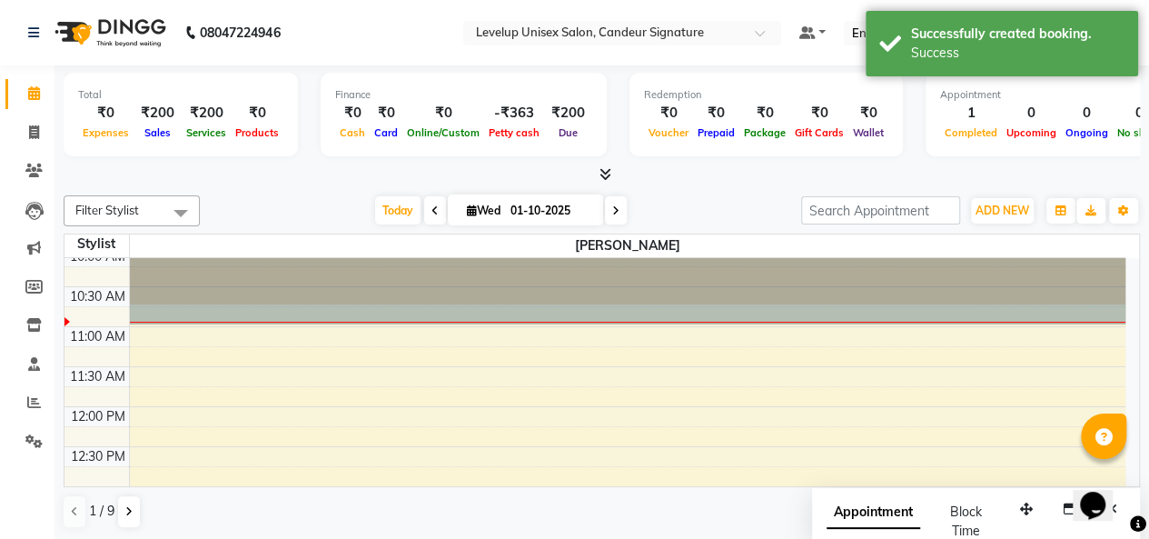
click at [174, 167] on div at bounding box center [628, 167] width 997 height 0
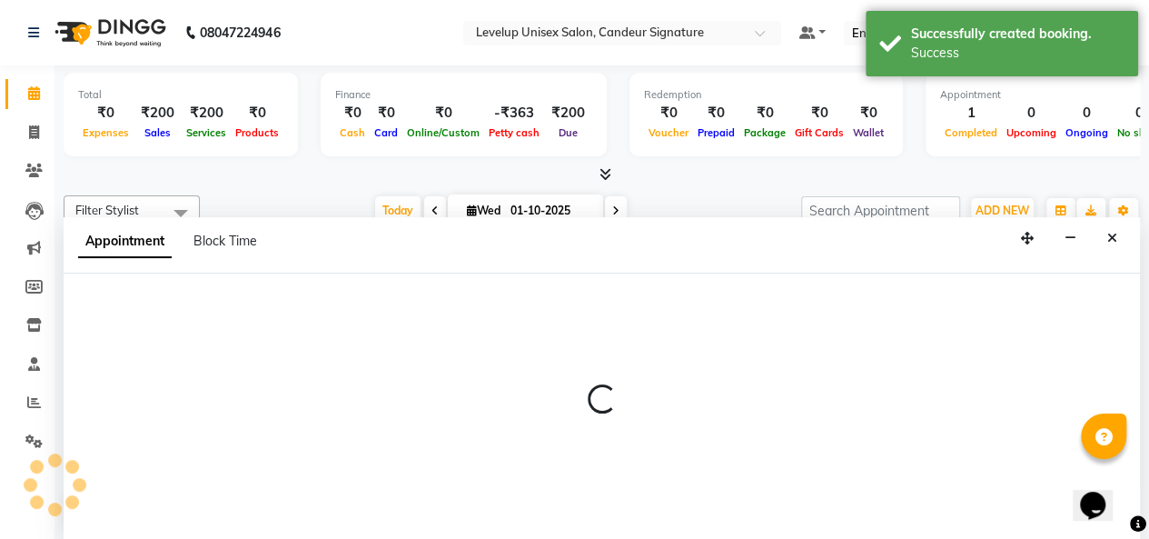
scroll to position [0, 0]
select select "68129"
select select "tentative"
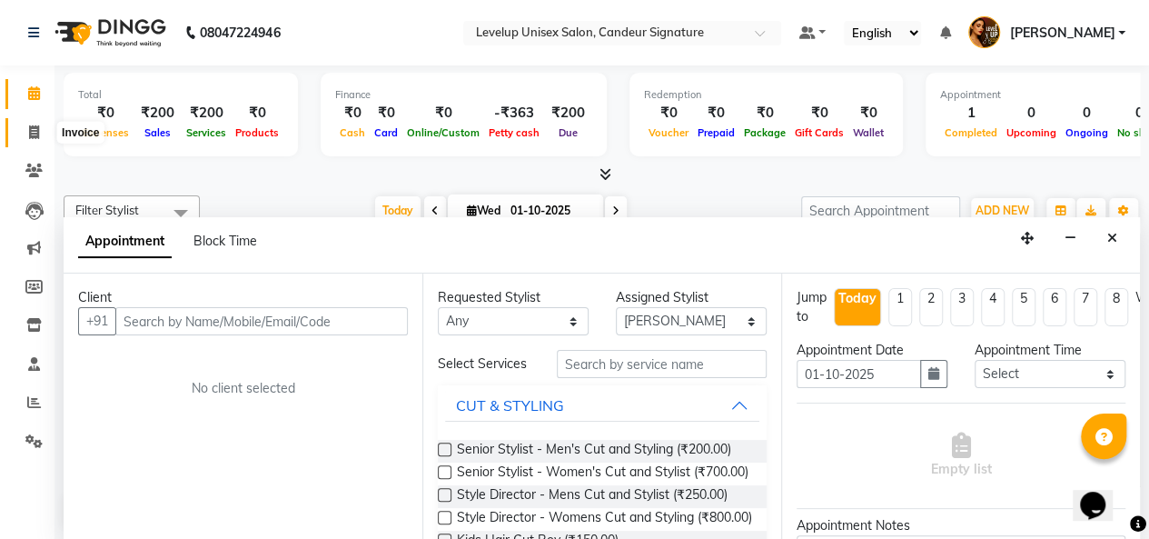
click at [38, 134] on icon at bounding box center [34, 132] width 10 height 14
select select "service"
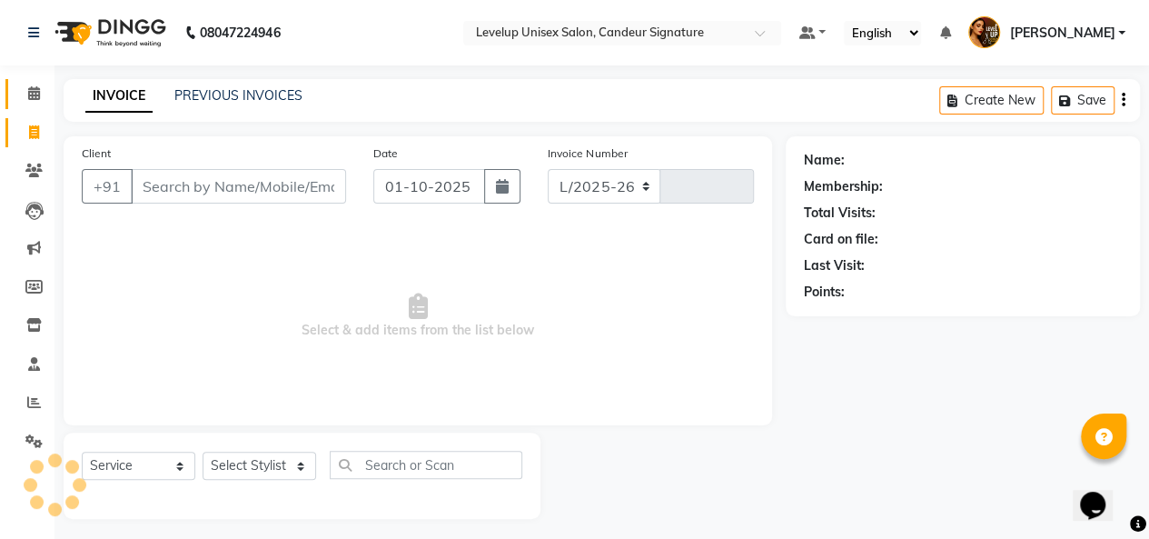
select select "7681"
type input "1891"
click at [35, 107] on link "Calendar" at bounding box center [27, 94] width 44 height 30
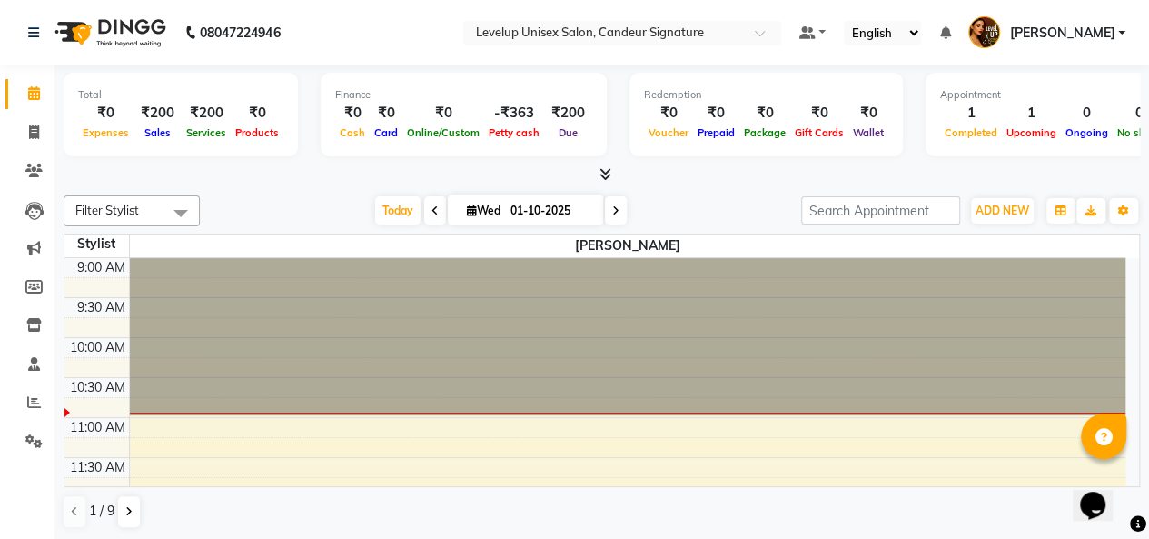
click at [257, 258] on div at bounding box center [628, 258] width 997 height 0
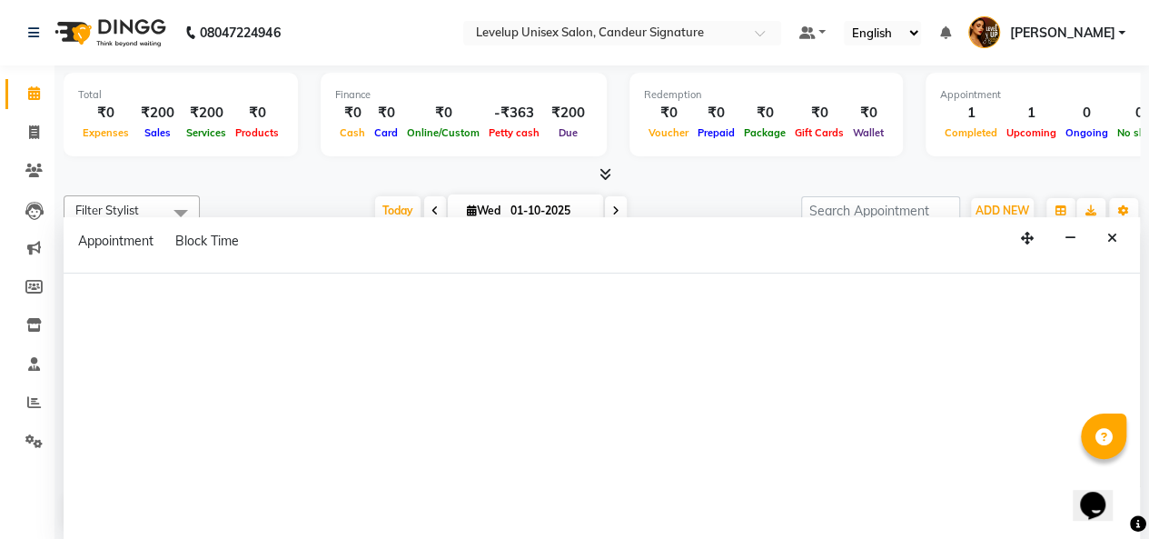
select select "68129"
select select "tentative"
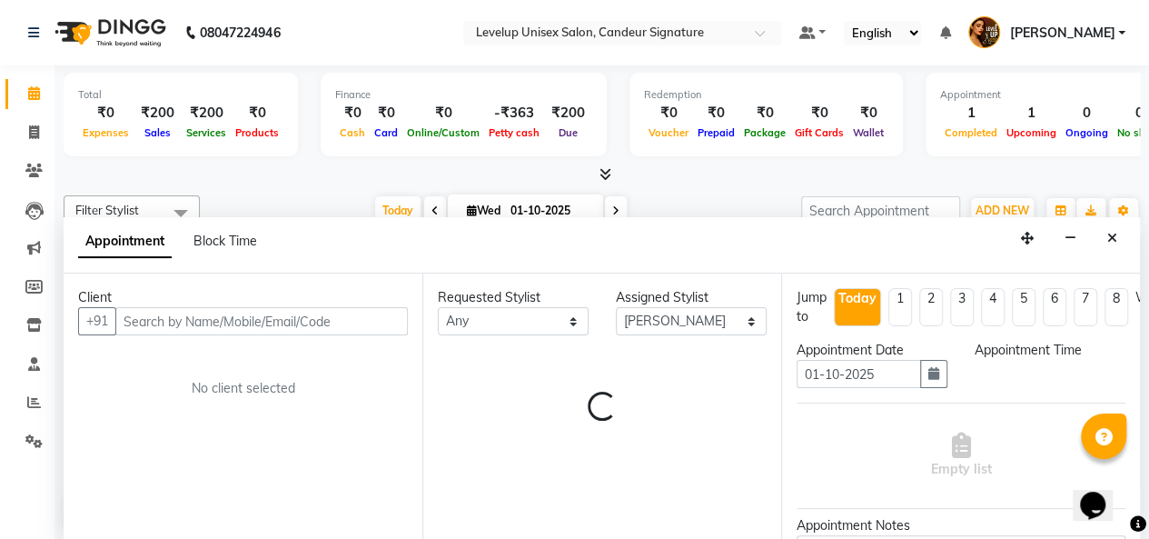
select select "630"
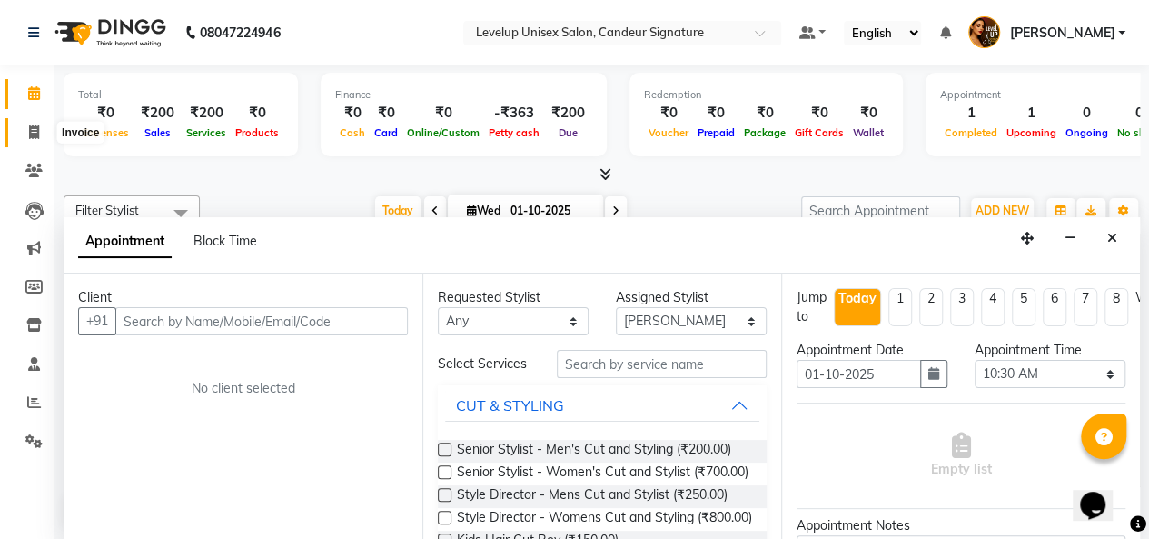
click at [38, 128] on icon at bounding box center [34, 132] width 10 height 14
select select "service"
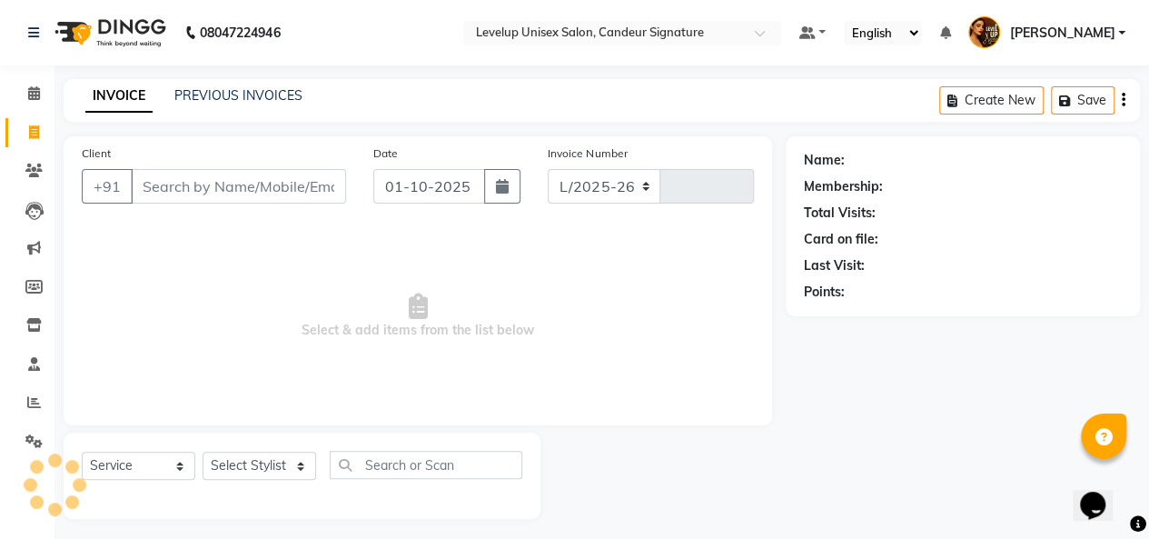
select select "7681"
type input "1891"
click at [216, 92] on link "PREVIOUS INVOICES" at bounding box center [238, 95] width 128 height 16
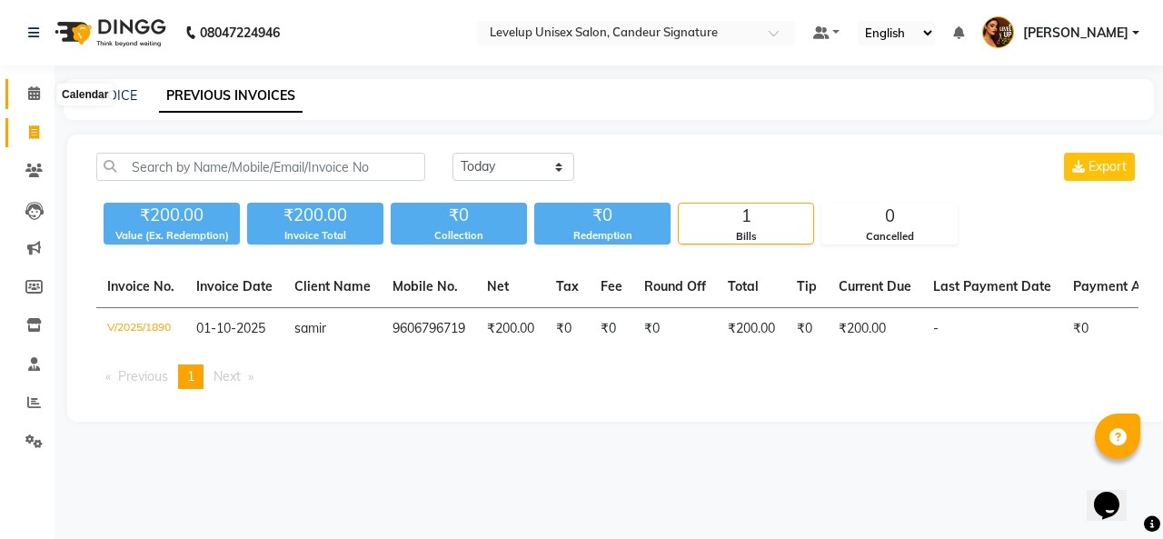
click at [35, 97] on icon at bounding box center [34, 93] width 12 height 14
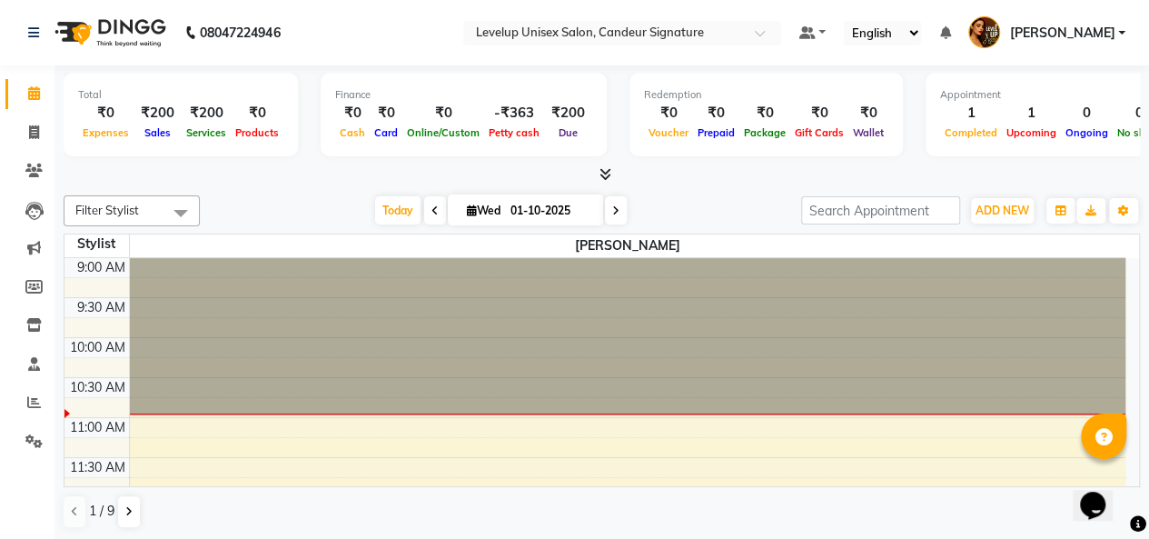
click at [606, 174] on icon at bounding box center [606, 174] width 12 height 14
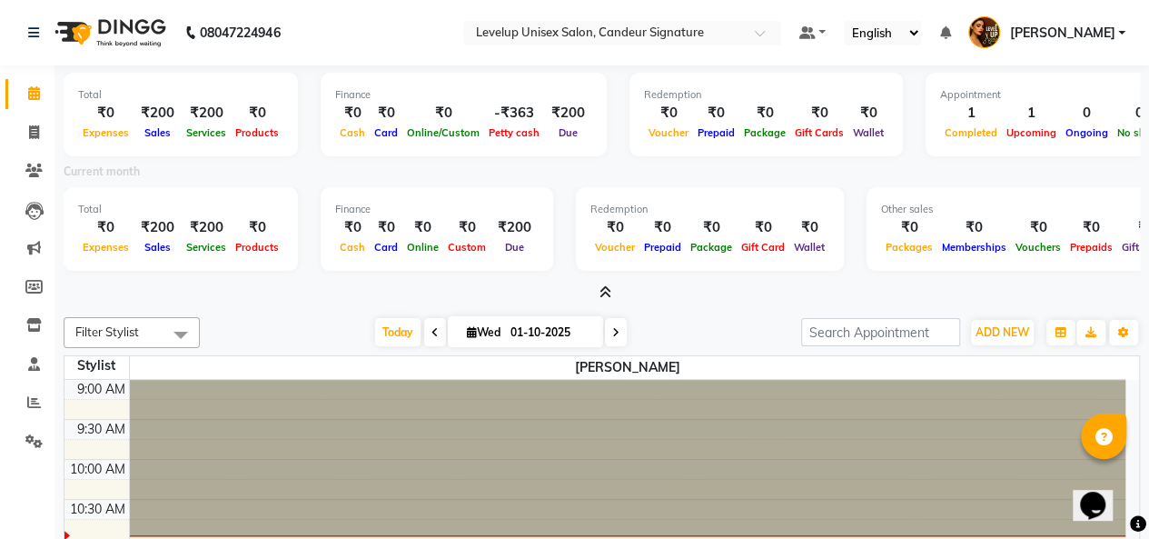
scroll to position [91, 0]
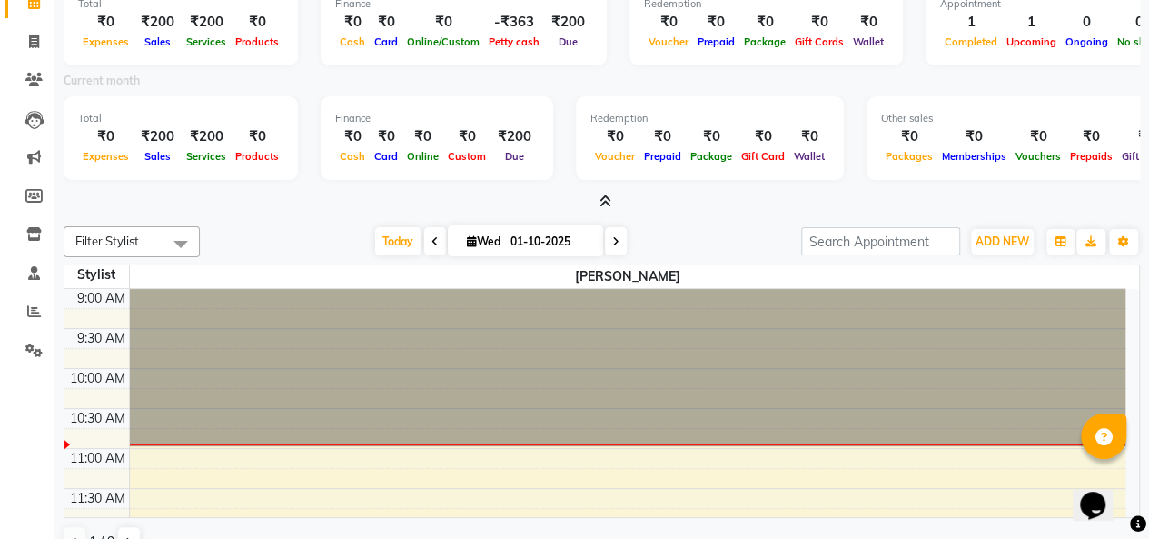
click at [607, 239] on span at bounding box center [616, 241] width 22 height 28
type input "02-10-2025"
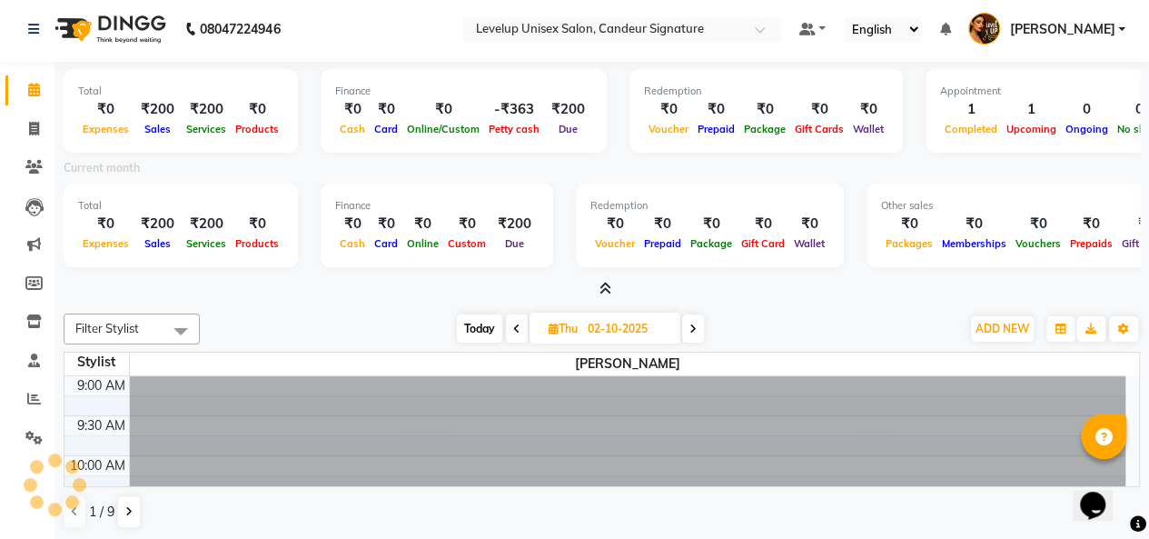
scroll to position [80, 0]
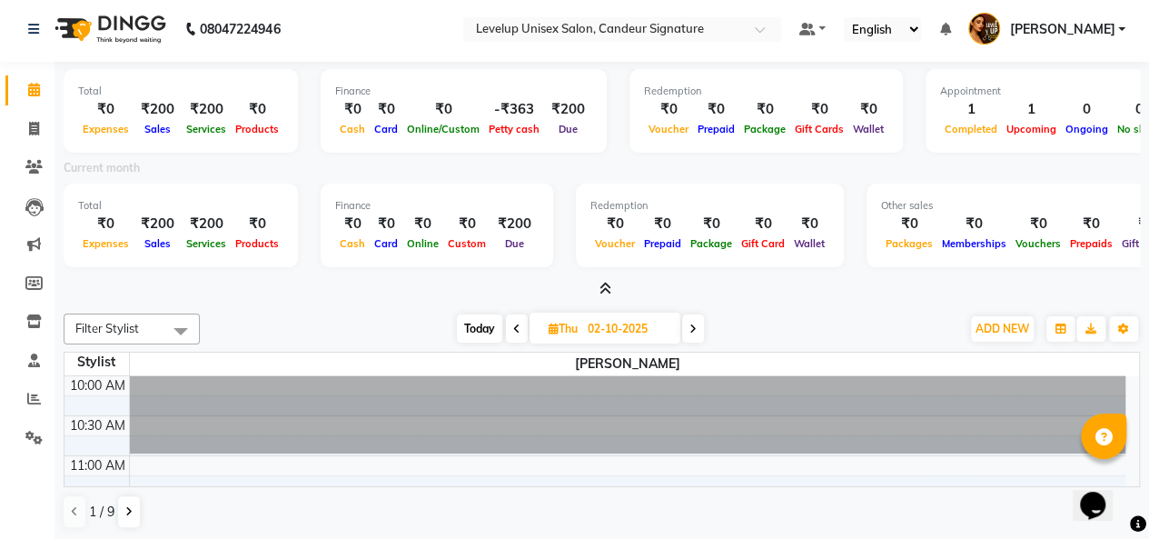
click at [204, 296] on div at bounding box center [628, 296] width 997 height 0
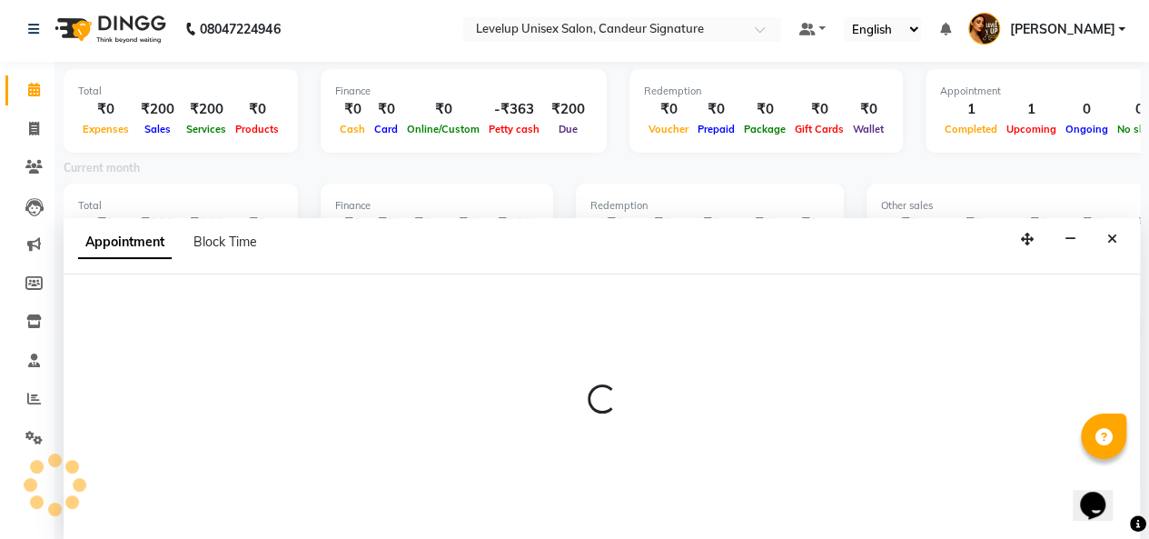
select select "68129"
select select "tentative"
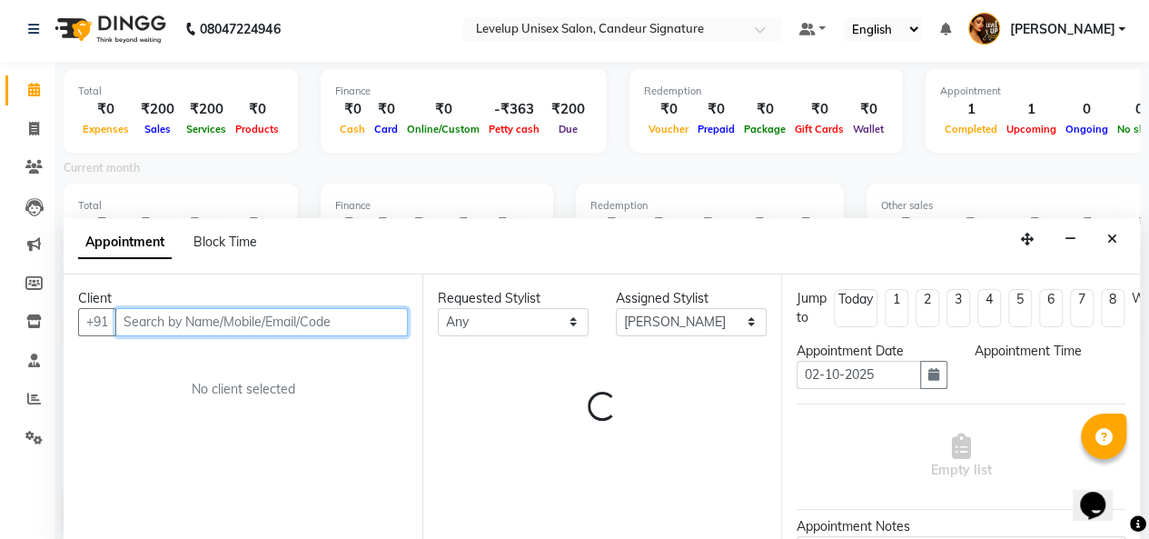
select select "600"
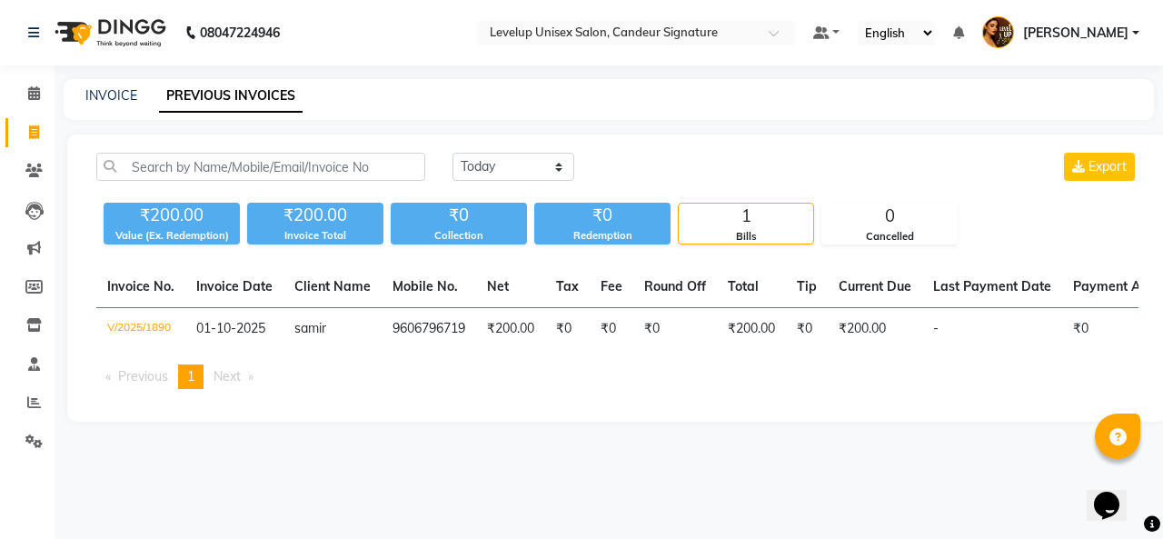
select select "service"
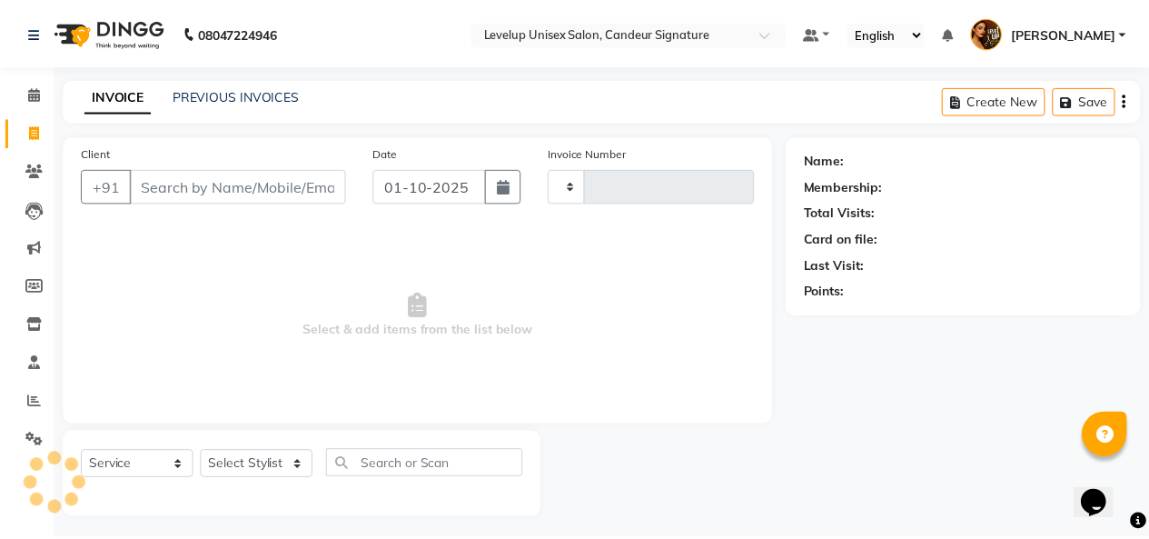
scroll to position [6, 0]
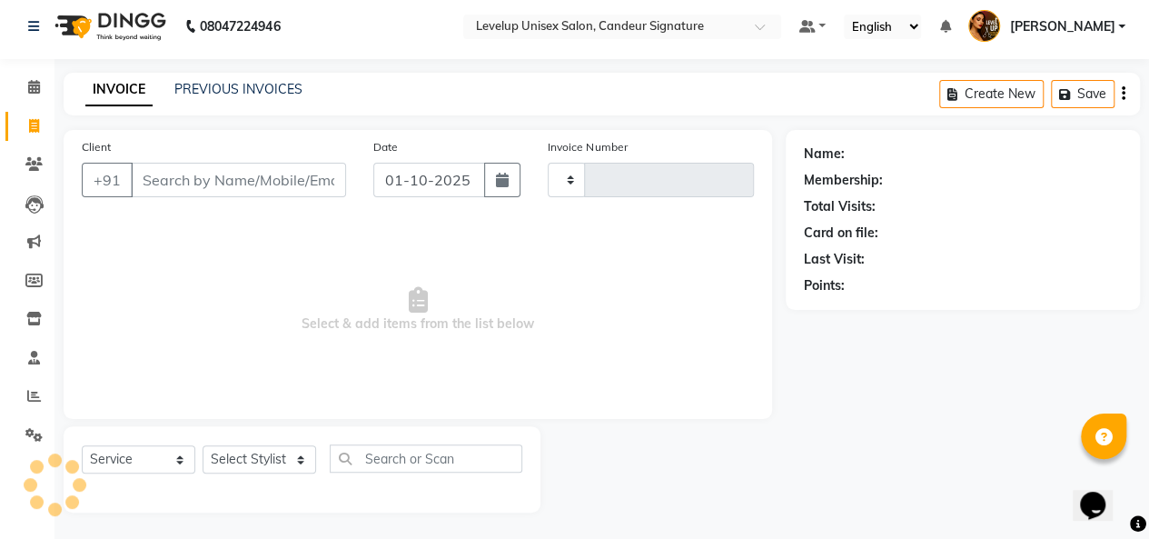
type input "1891"
select select "7681"
click at [35, 103] on li "Calendar" at bounding box center [27, 87] width 55 height 39
click at [35, 86] on icon at bounding box center [34, 87] width 12 height 14
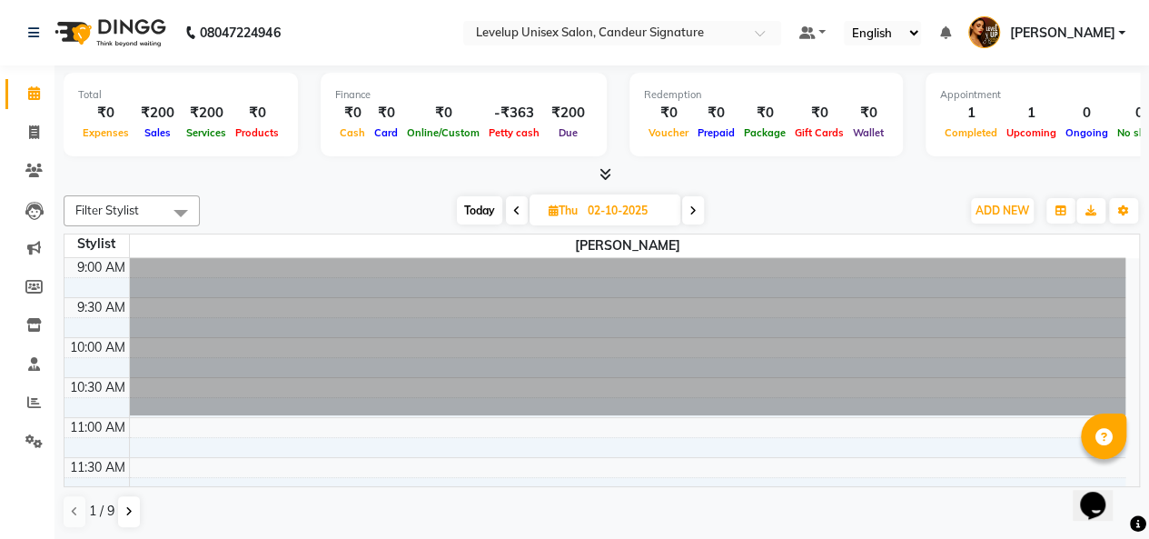
scroll to position [80, 0]
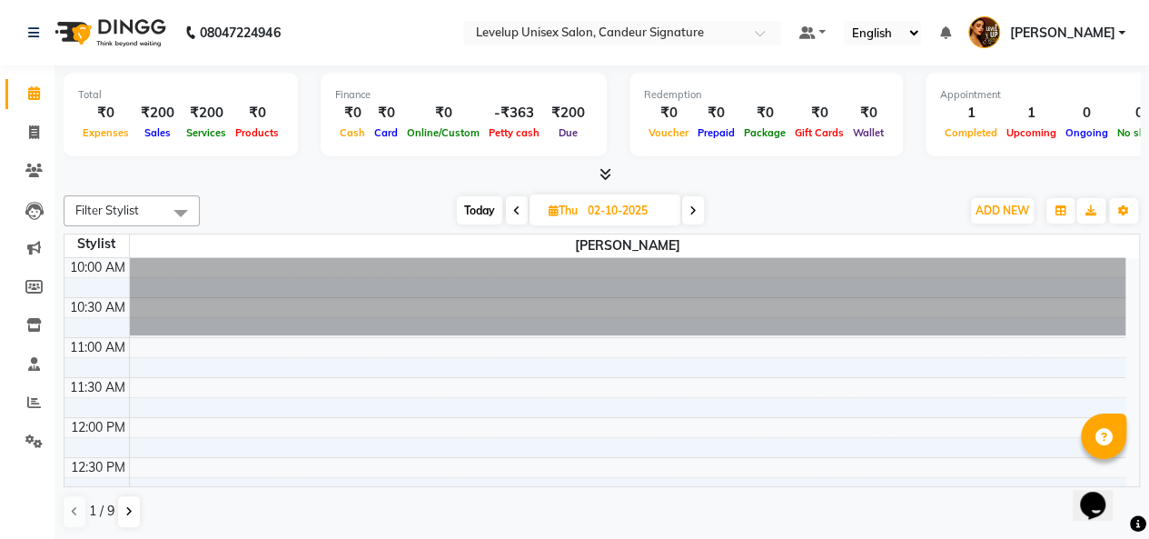
click at [1105, 492] on icon "Chat widget" at bounding box center [1092, 505] width 25 height 27
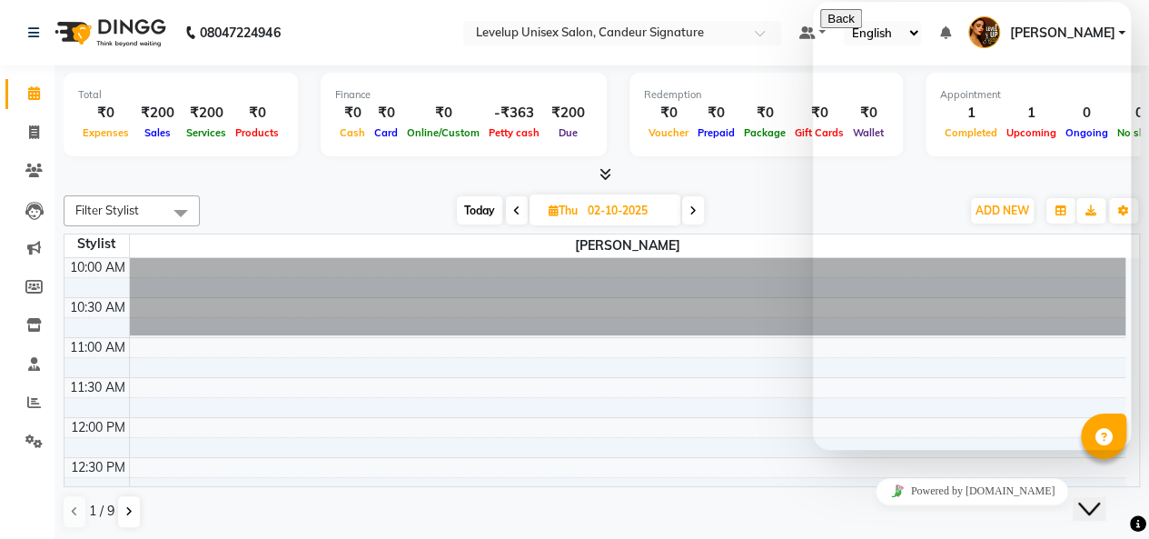
click at [1058, 517] on div "× OK No Cancel" at bounding box center [1049, 511] width 53 height 39
click at [643, 159] on div "Total ₹0 Expenses ₹200 Sales ₹200 Services ₹0 Products Finance ₹0 Cash ₹0 Card …" at bounding box center [602, 117] width 1077 height 89
click at [29, 138] on icon at bounding box center [34, 132] width 10 height 14
select select "service"
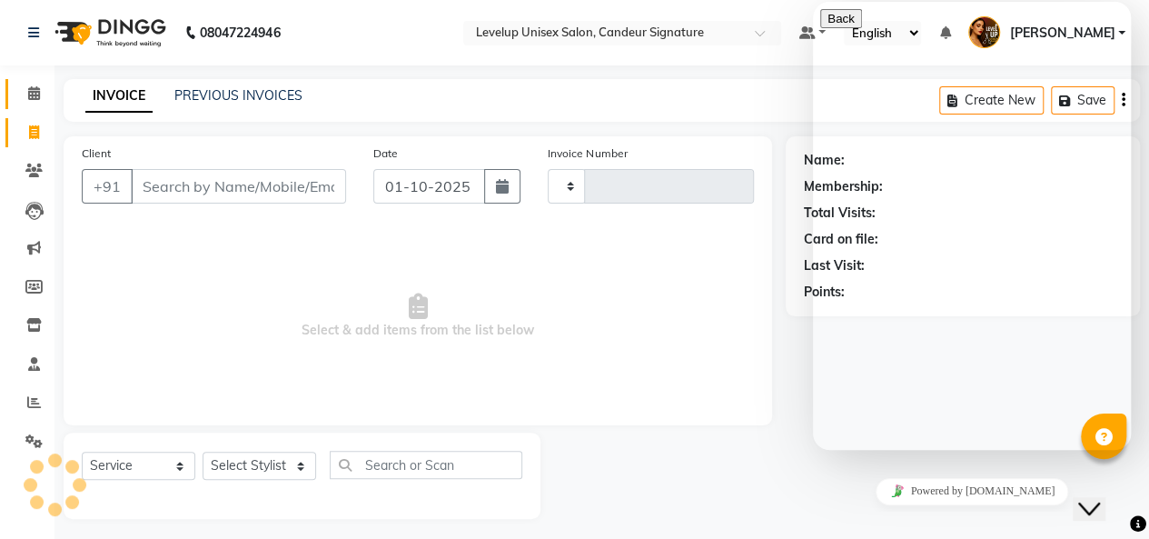
type input "1891"
select select "7681"
click at [1100, 498] on icon "Close Chat This icon closes the chat window." at bounding box center [1090, 509] width 22 height 22
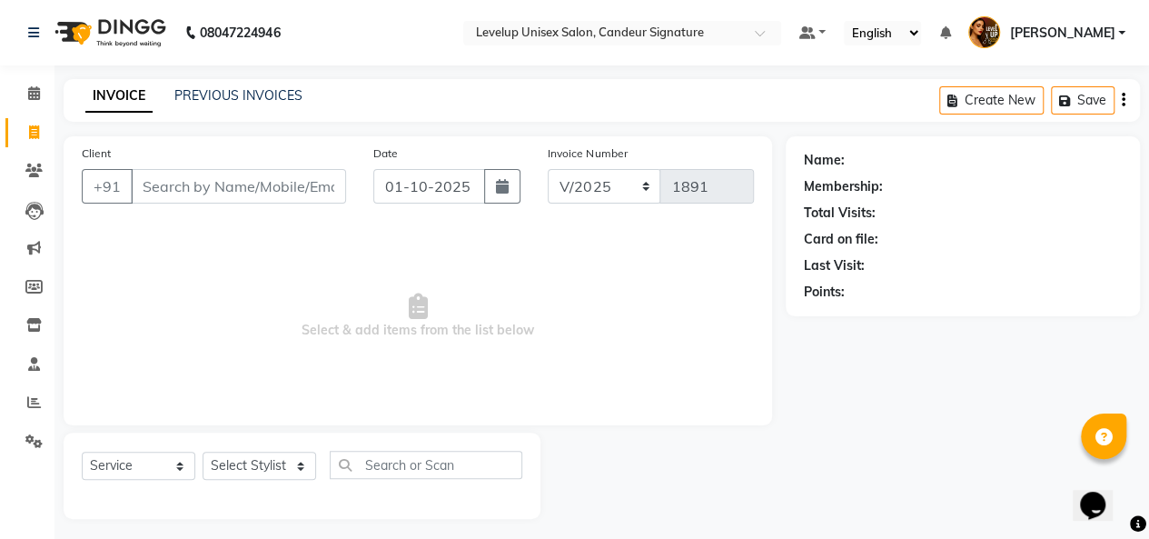
click at [1105, 438] on icon at bounding box center [1104, 437] width 17 height 17
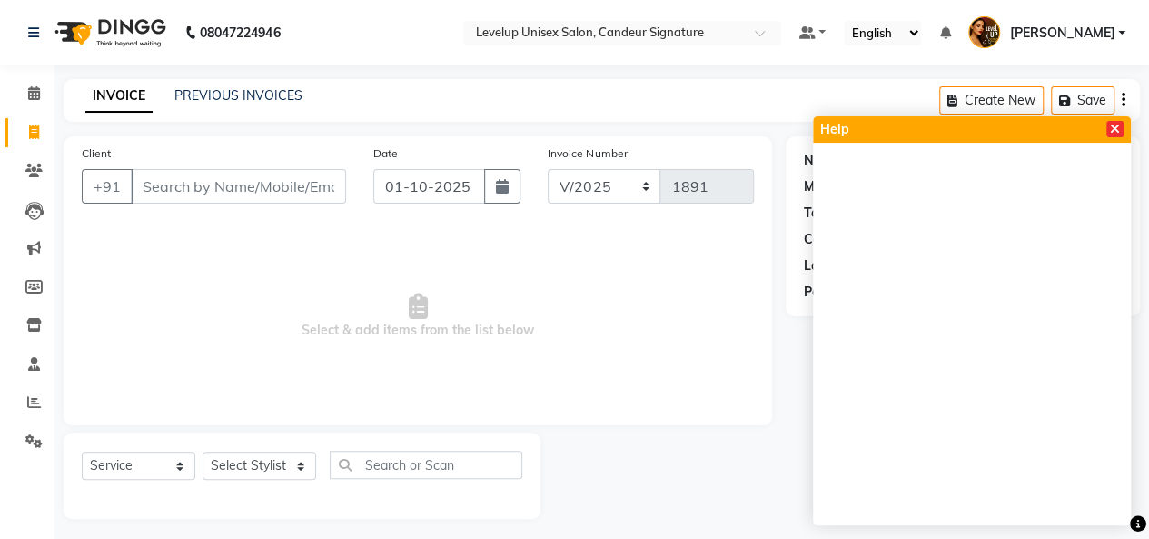
click at [1112, 129] on icon at bounding box center [1115, 129] width 10 height 13
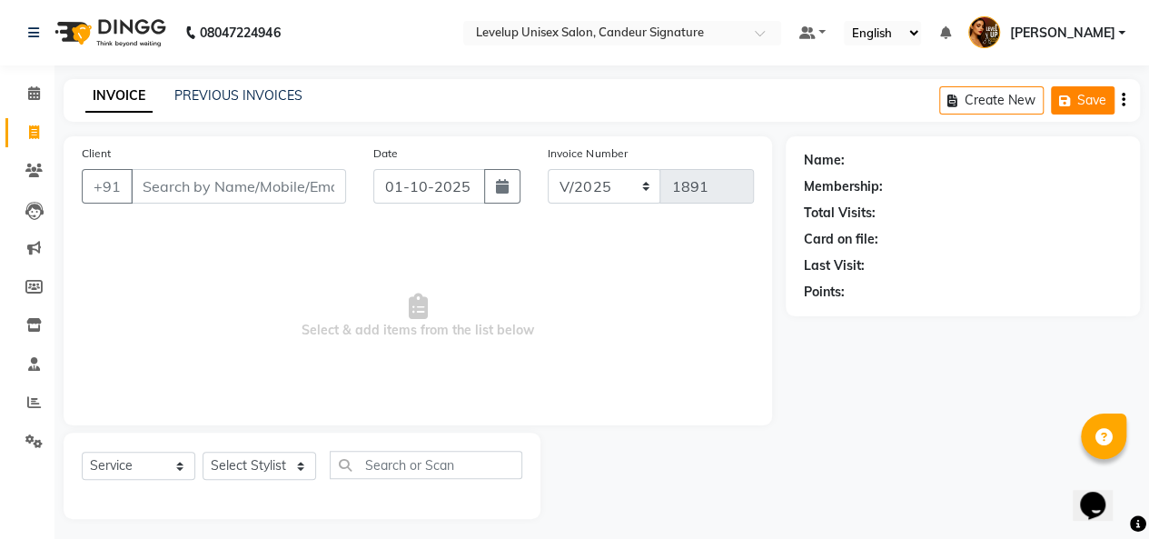
click at [1094, 106] on button "Save" at bounding box center [1083, 100] width 64 height 28
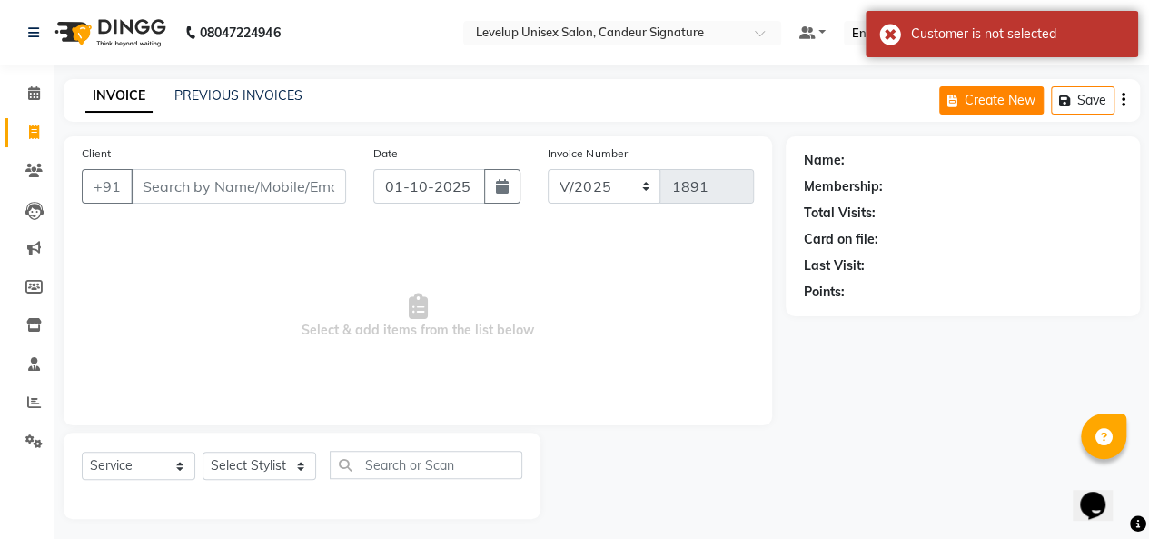
click at [964, 103] on icon "button" at bounding box center [956, 101] width 17 height 13
select select "service"
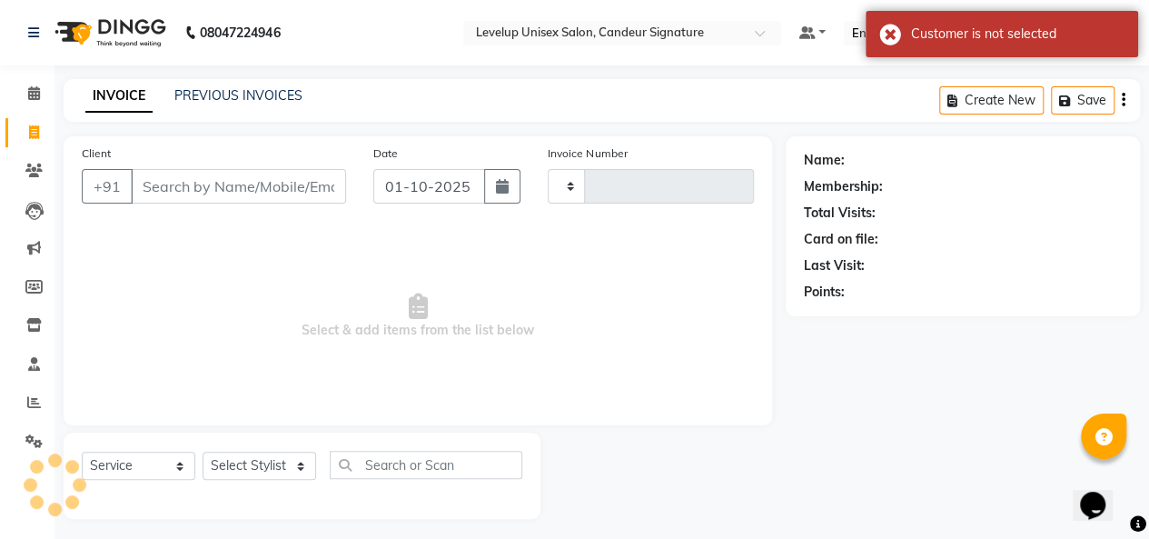
scroll to position [6, 0]
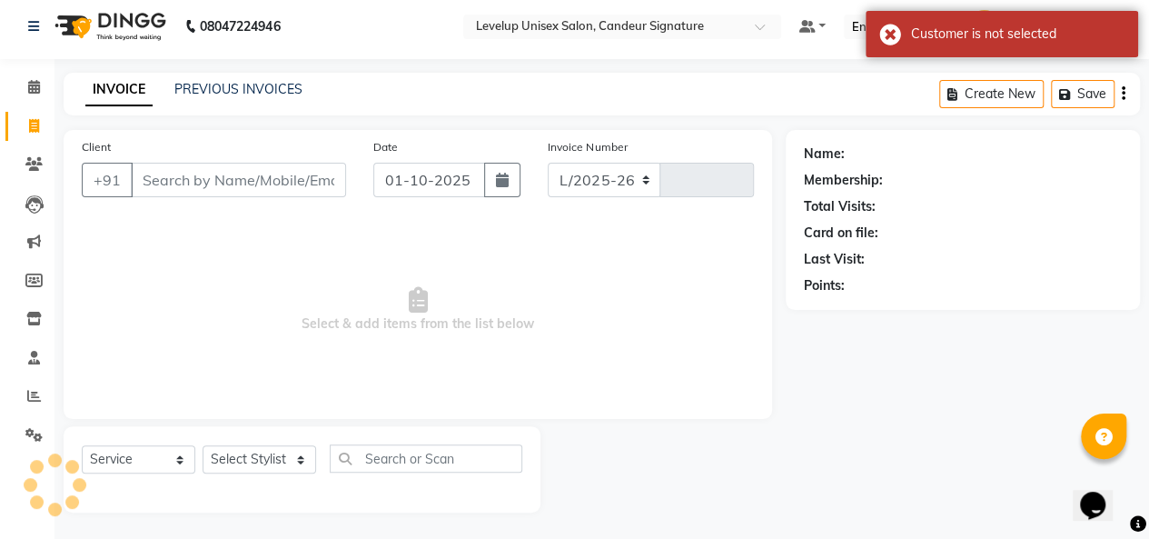
select select "7681"
type input "1891"
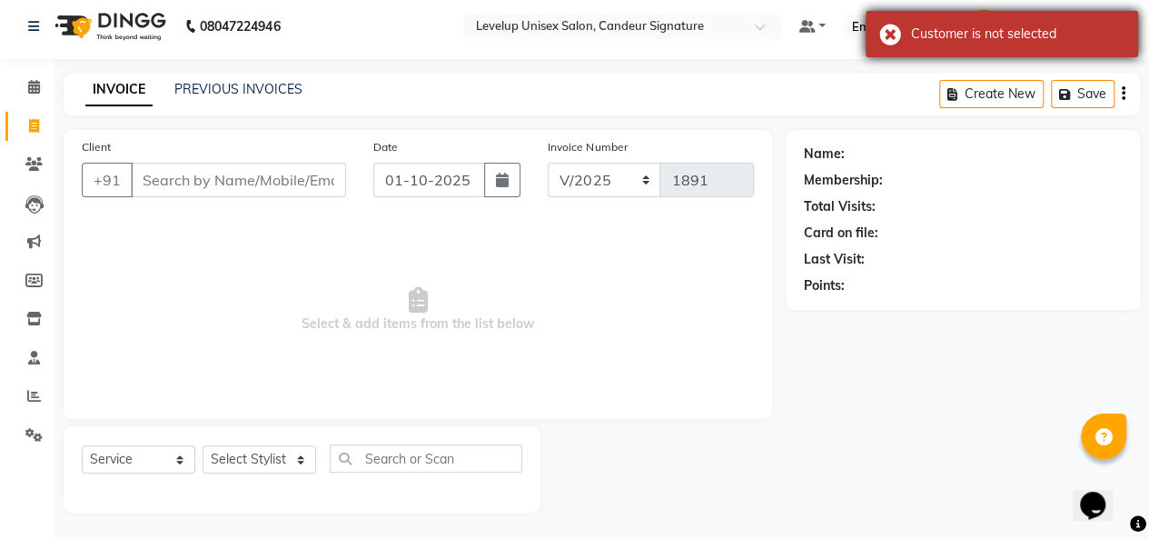
click at [893, 39] on div "Customer is not selected" at bounding box center [1002, 34] width 273 height 46
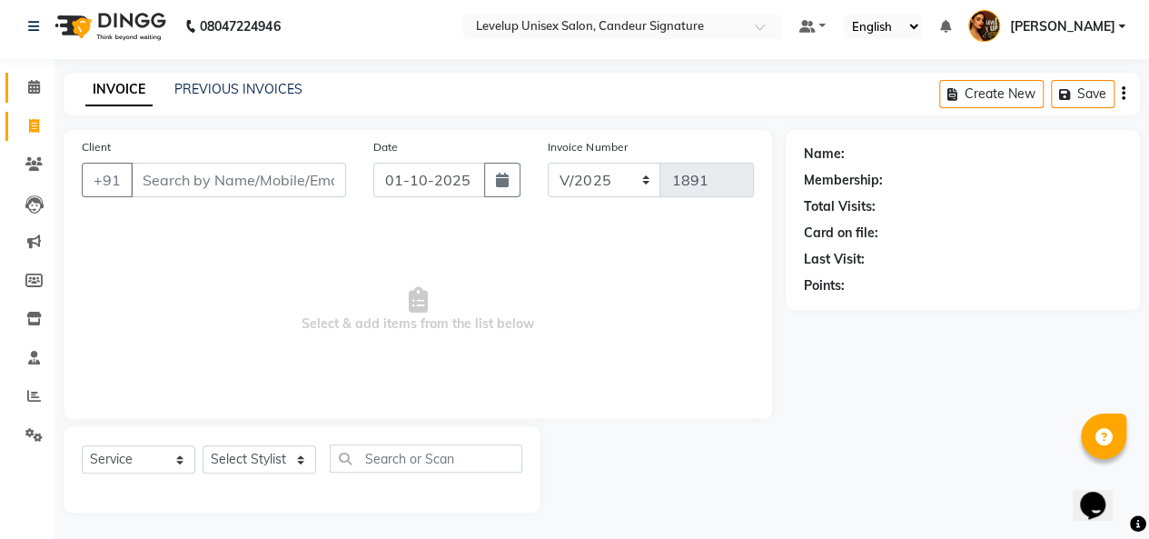
click at [37, 83] on icon at bounding box center [34, 87] width 12 height 14
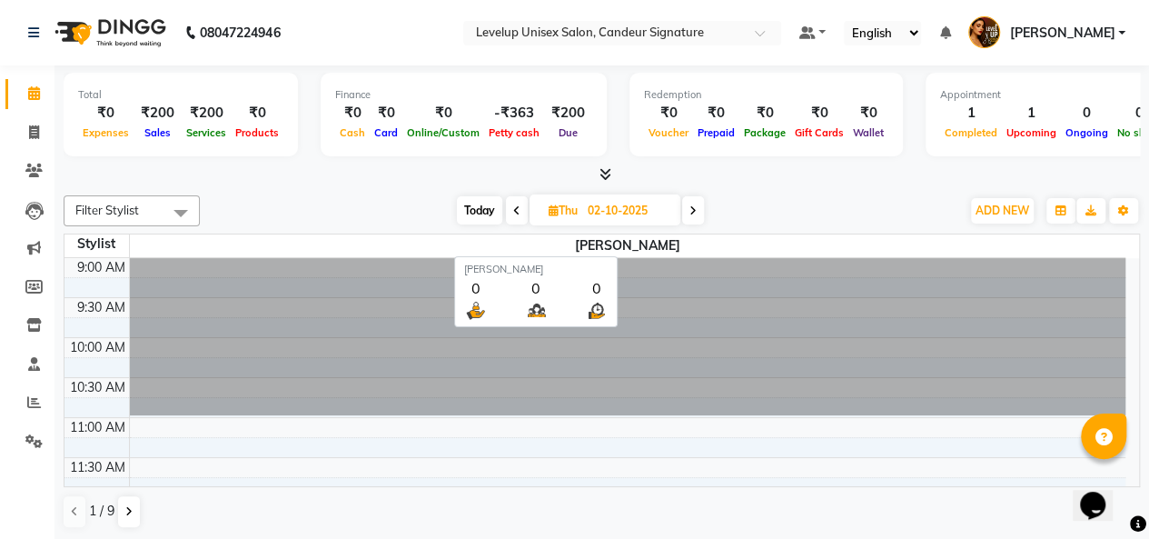
click at [634, 243] on span "[PERSON_NAME]" at bounding box center [628, 245] width 997 height 23
click at [633, 243] on span "[PERSON_NAME]" at bounding box center [628, 245] width 997 height 23
click at [676, 243] on span "[PERSON_NAME]" at bounding box center [628, 245] width 997 height 23
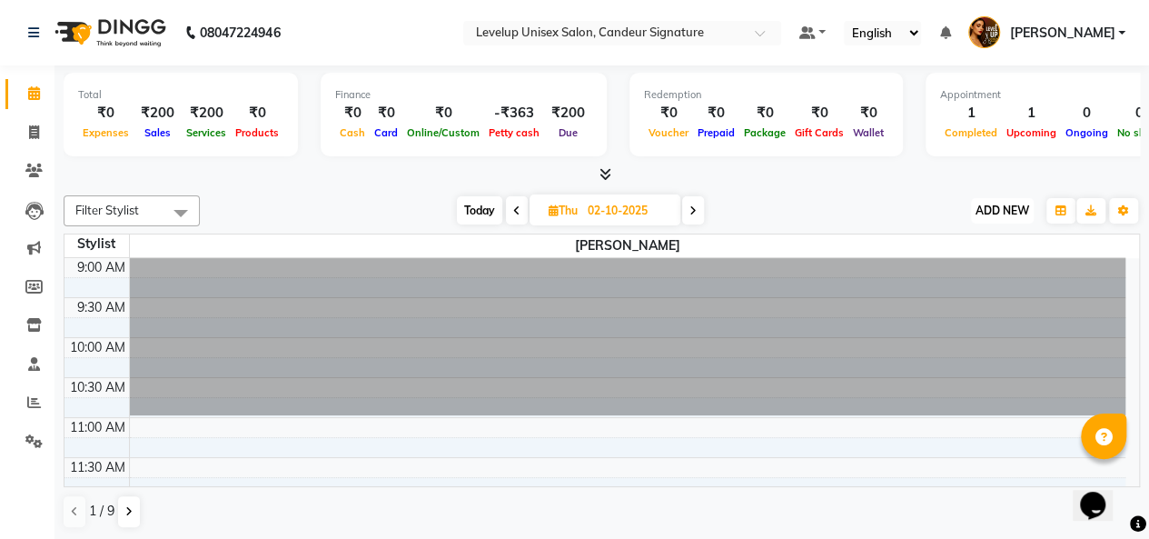
click at [998, 214] on span "ADD NEW" at bounding box center [1003, 211] width 54 height 14
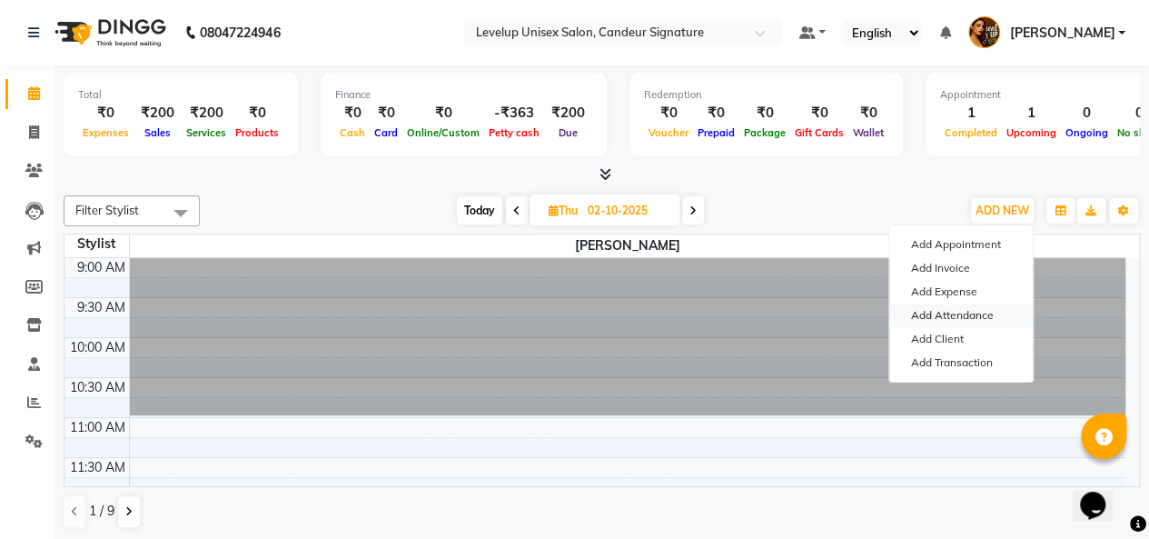
click at [961, 314] on link "Add Attendance" at bounding box center [962, 316] width 144 height 24
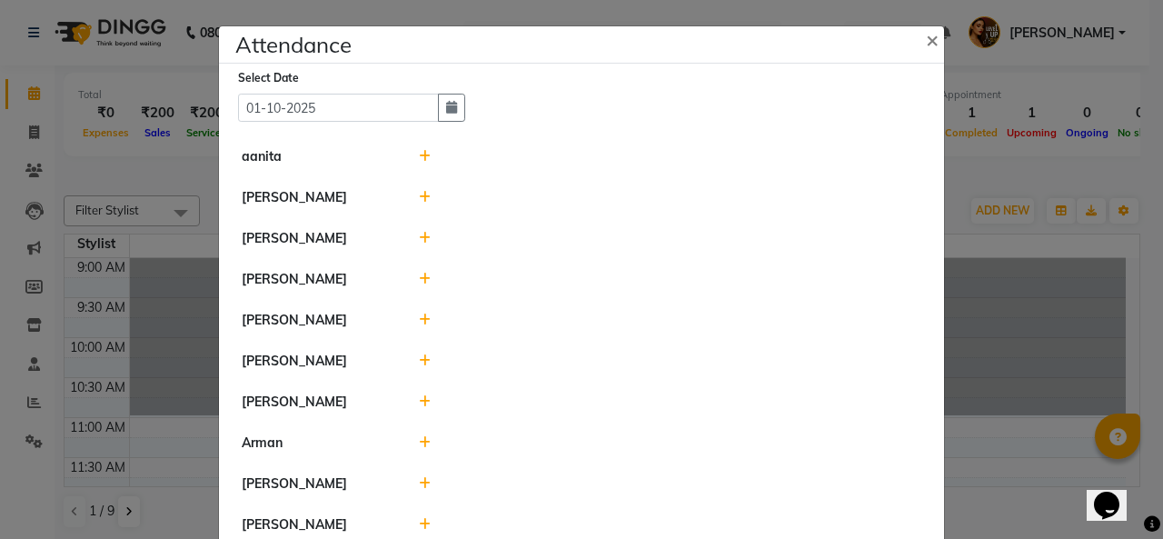
click at [1045, 114] on ngb-modal-window "Attendance × Select Date [DATE] [PERSON_NAME] [PERSON_NAME] [PERSON_NAME] Furka…" at bounding box center [581, 269] width 1163 height 539
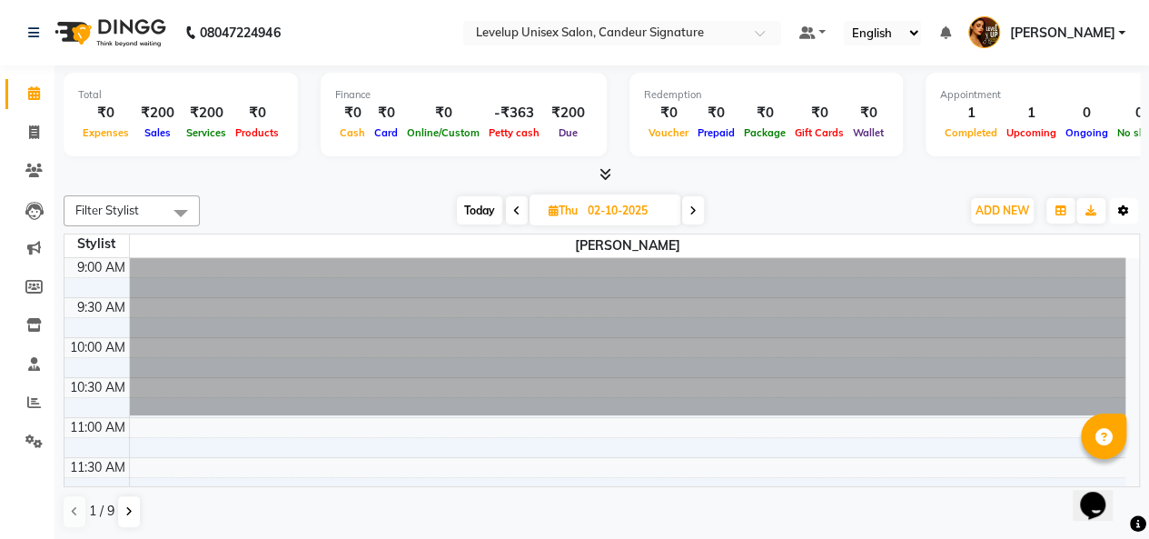
click at [1127, 212] on icon "button" at bounding box center [1124, 210] width 11 height 11
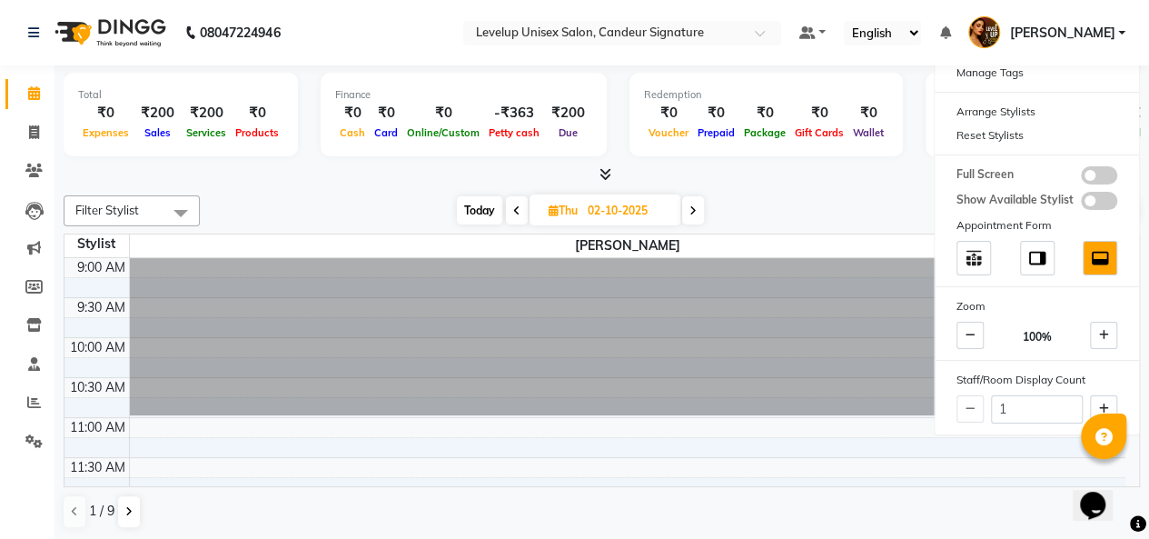
click at [811, 202] on div "Today Thu 02-10-2025" at bounding box center [580, 210] width 742 height 27
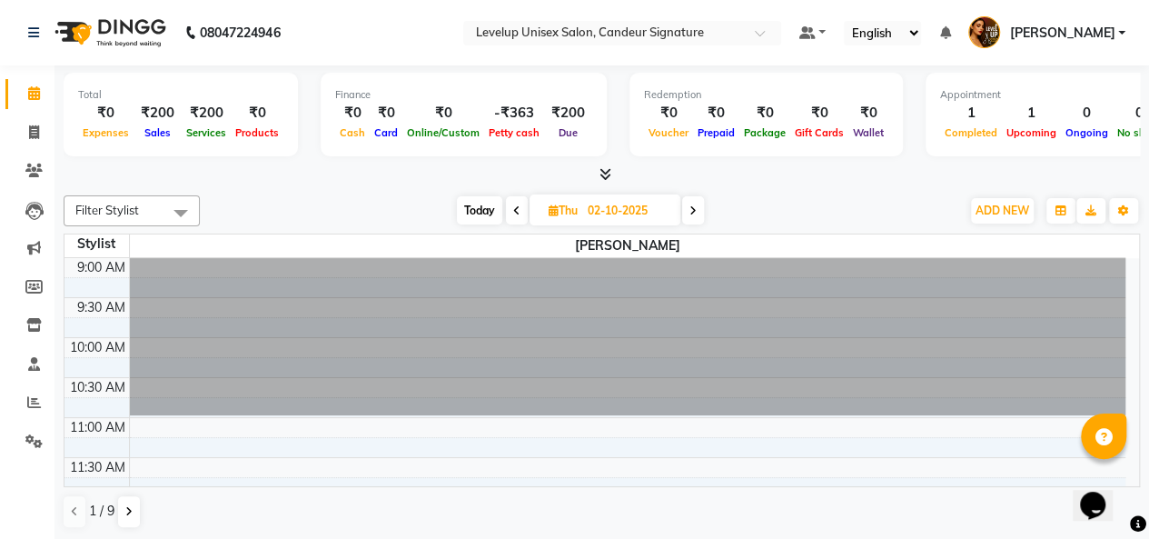
click at [359, 178] on div at bounding box center [602, 174] width 1077 height 19
click at [35, 126] on icon at bounding box center [34, 132] width 10 height 14
select select "service"
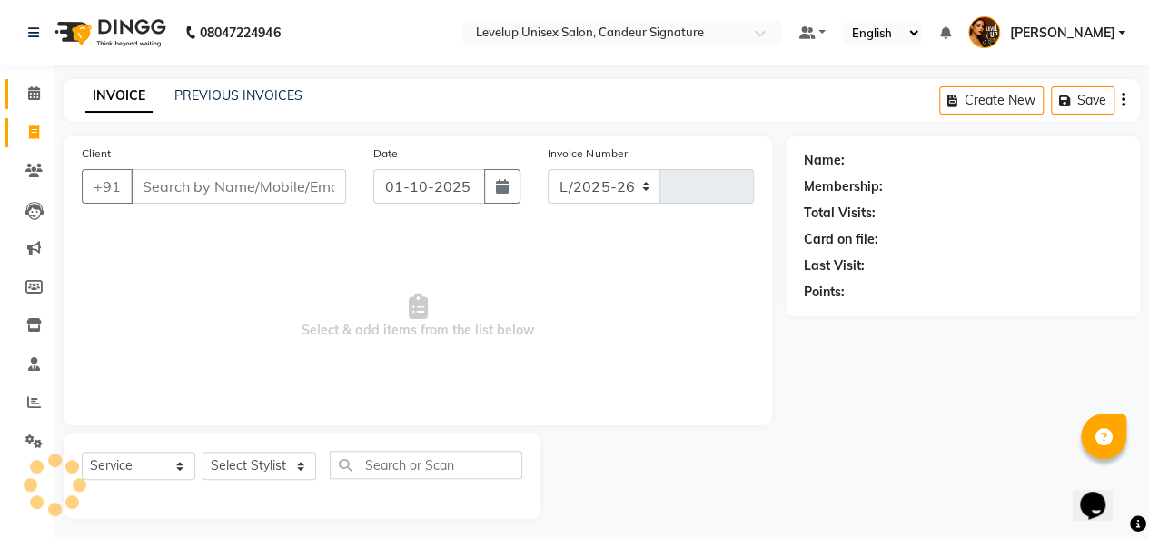
select select "7681"
type input "1891"
